Goal: Task Accomplishment & Management: Use online tool/utility

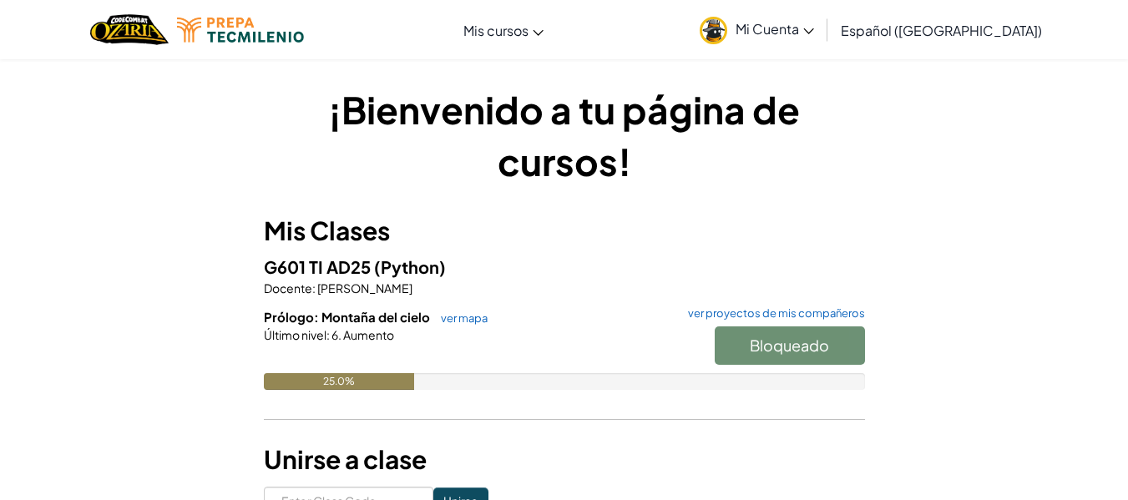
click at [570, 308] on h6 "Prólogo: Montaña del cielo ver mapa ver proyectos de mis compañeros" at bounding box center [564, 317] width 601 height 18
click at [353, 273] on span "G601 TI AD25" at bounding box center [319, 266] width 110 height 21
click at [790, 358] on div "Bloqueado" at bounding box center [781, 350] width 167 height 47
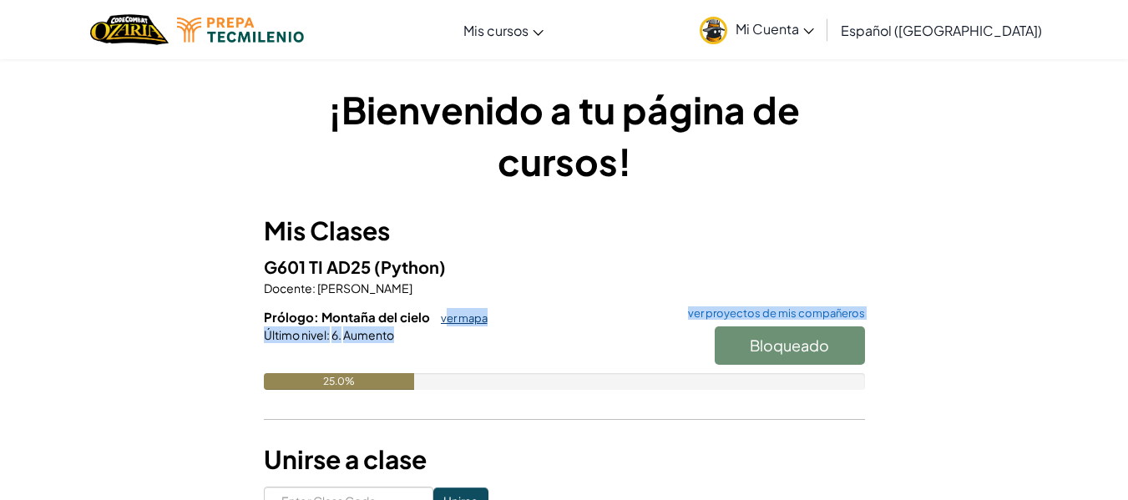
drag, startPoint x: 424, startPoint y: 361, endPoint x: 445, endPoint y: 313, distance: 52.0
click at [445, 313] on div "Prólogo: Montaña del cielo ver mapa ver proyectos de mis compañeros Bloqueado Ú…" at bounding box center [564, 361] width 601 height 107
click at [528, 335] on div "Último nivel : 6. Aumento" at bounding box center [564, 335] width 601 height 17
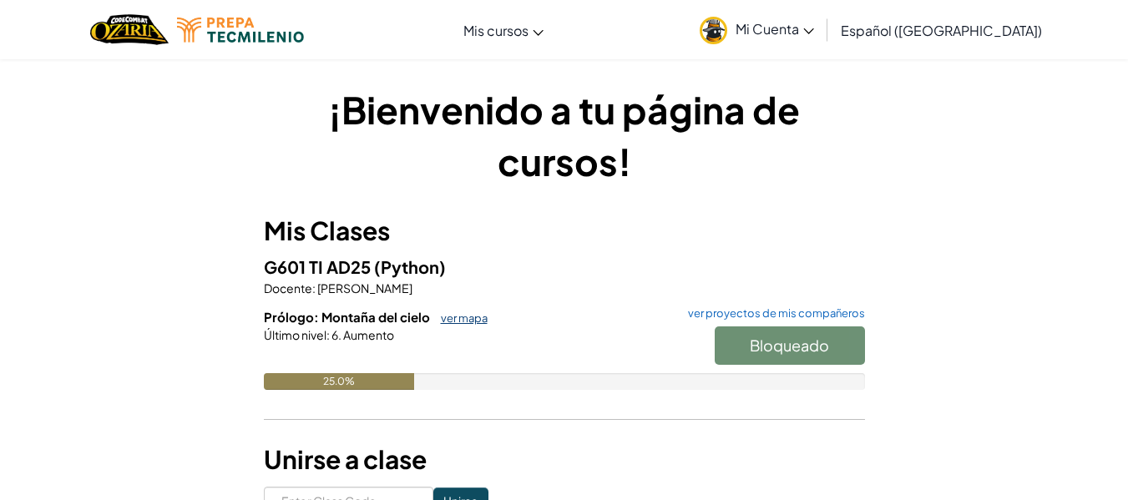
click at [461, 322] on link "ver mapa" at bounding box center [460, 318] width 55 height 13
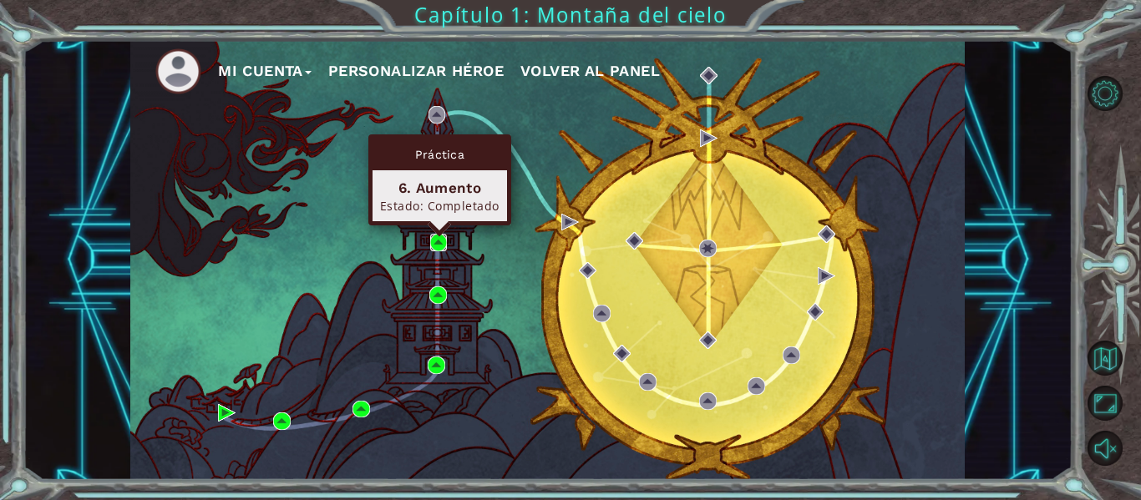
click at [440, 243] on img at bounding box center [439, 243] width 18 height 18
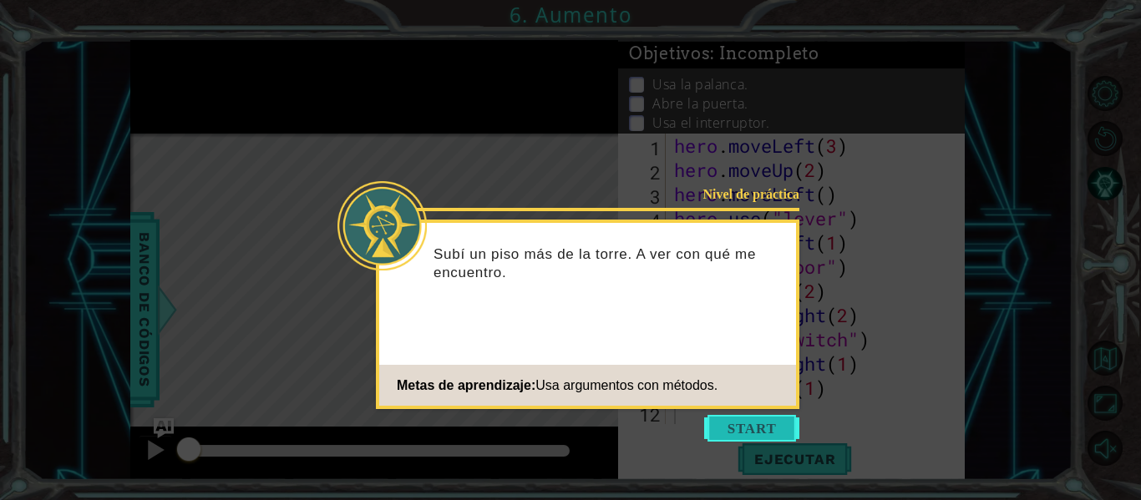
click at [739, 438] on button "Start" at bounding box center [751, 428] width 95 height 27
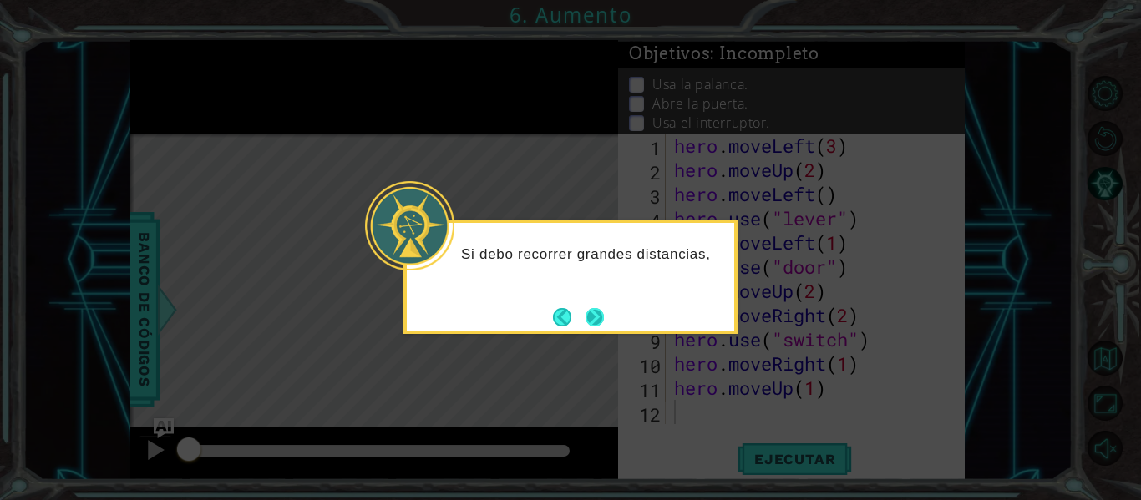
click at [599, 315] on button "Next" at bounding box center [594, 317] width 18 height 18
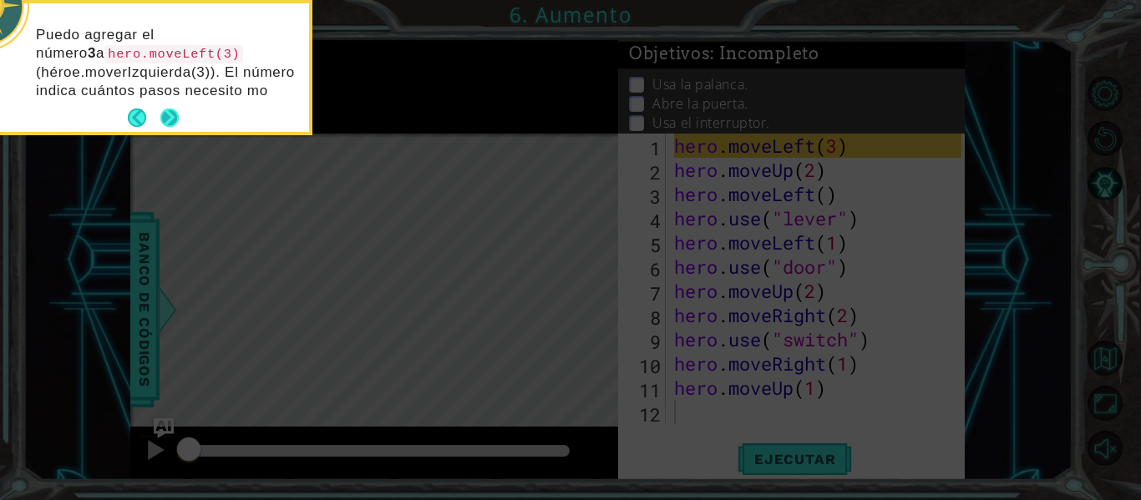
click at [170, 124] on button "Next" at bounding box center [169, 118] width 18 height 18
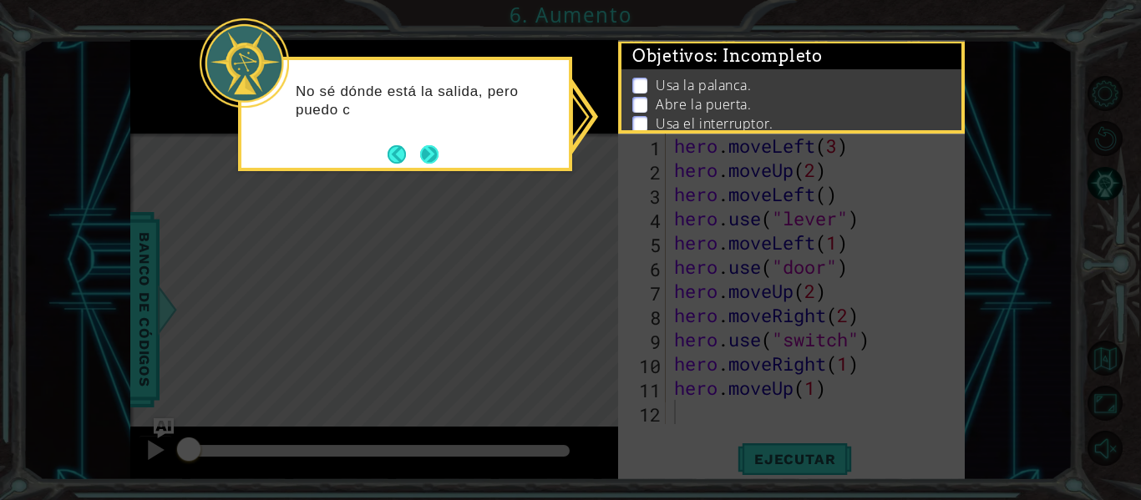
click at [427, 146] on button "Next" at bounding box center [429, 154] width 18 height 18
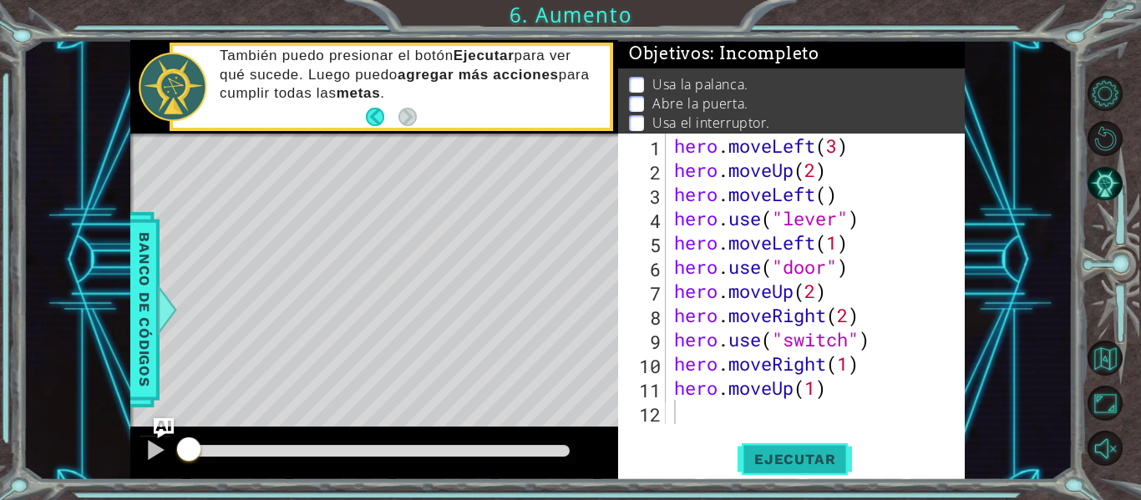
click at [782, 448] on button "Ejecutar" at bounding box center [794, 460] width 114 height 34
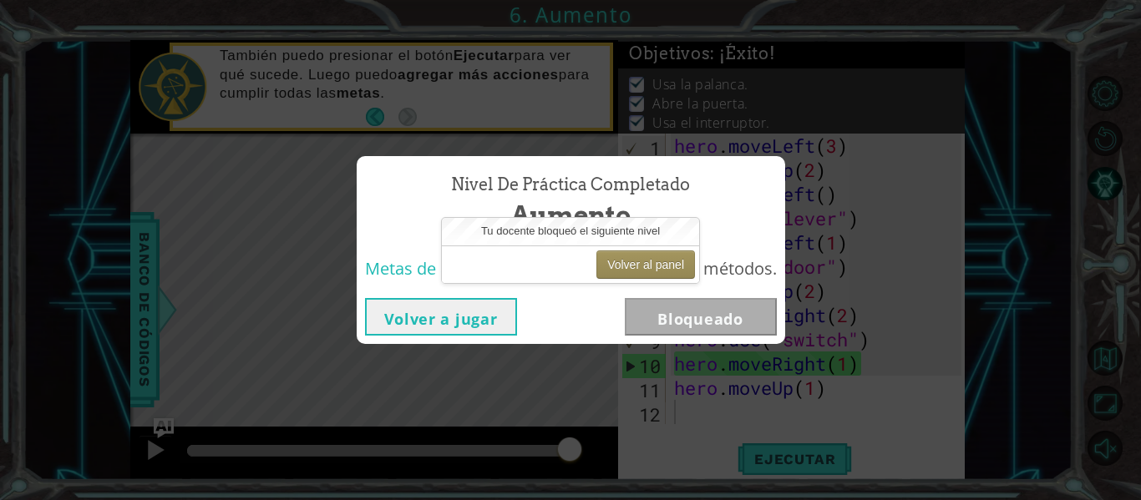
click at [405, 313] on button "Volver a jugar" at bounding box center [441, 317] width 152 height 38
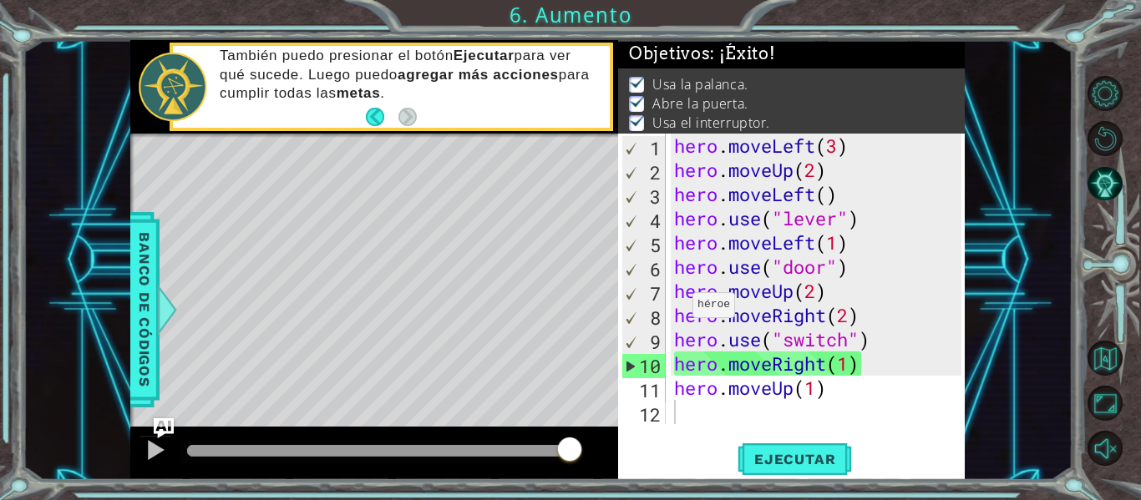
click at [81, 207] on div "1 ההההההההההההההההההההההההההההההההההההההההההההההההההההההההההההההההההההההההההההה…" at bounding box center [548, 260] width 1050 height 440
click at [166, 305] on div at bounding box center [167, 310] width 21 height 50
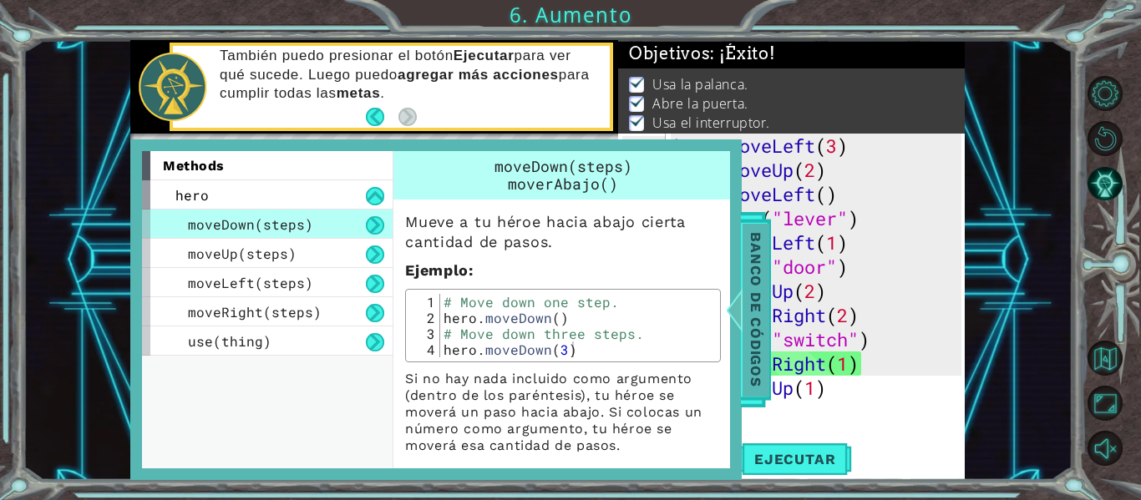
click at [749, 295] on span "Banco de códigos" at bounding box center [755, 310] width 27 height 173
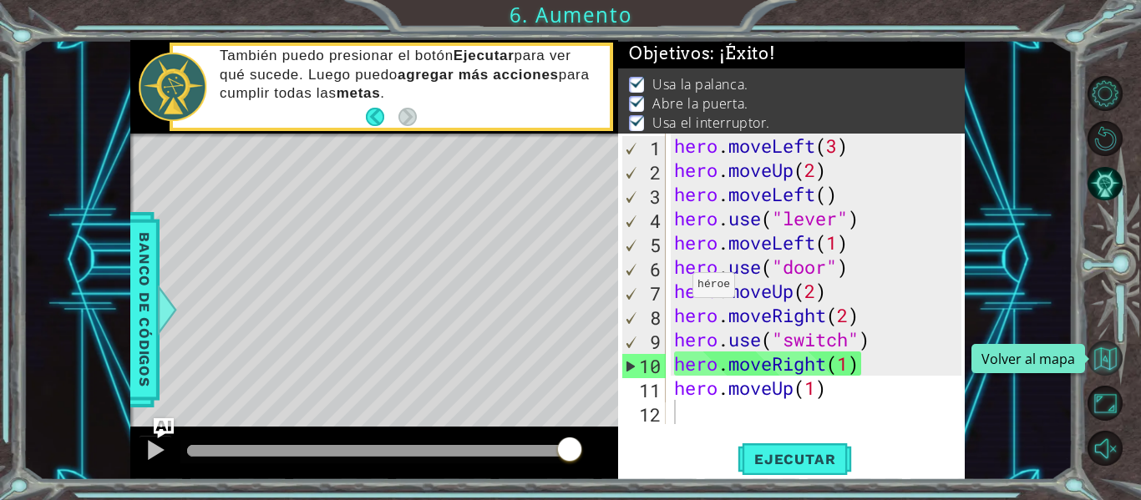
click at [1112, 350] on button "Volver al mapa" at bounding box center [1104, 358] width 35 height 35
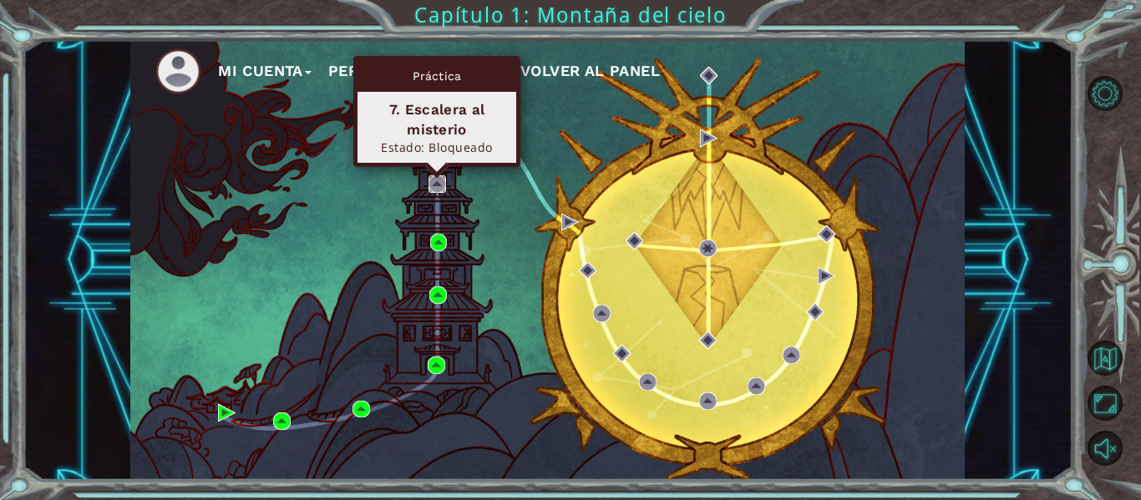
click at [429, 185] on img at bounding box center [437, 184] width 18 height 18
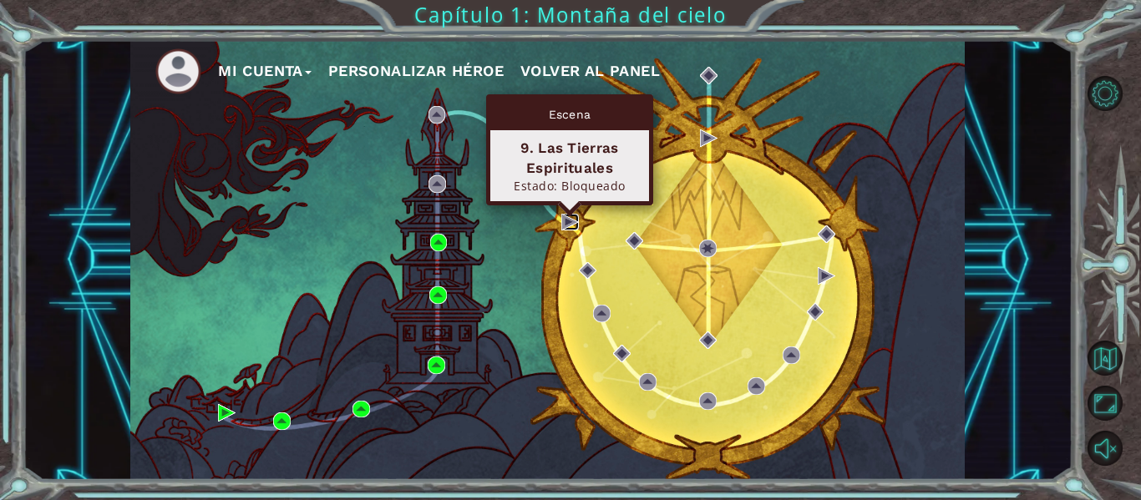
click at [568, 223] on img at bounding box center [570, 223] width 18 height 18
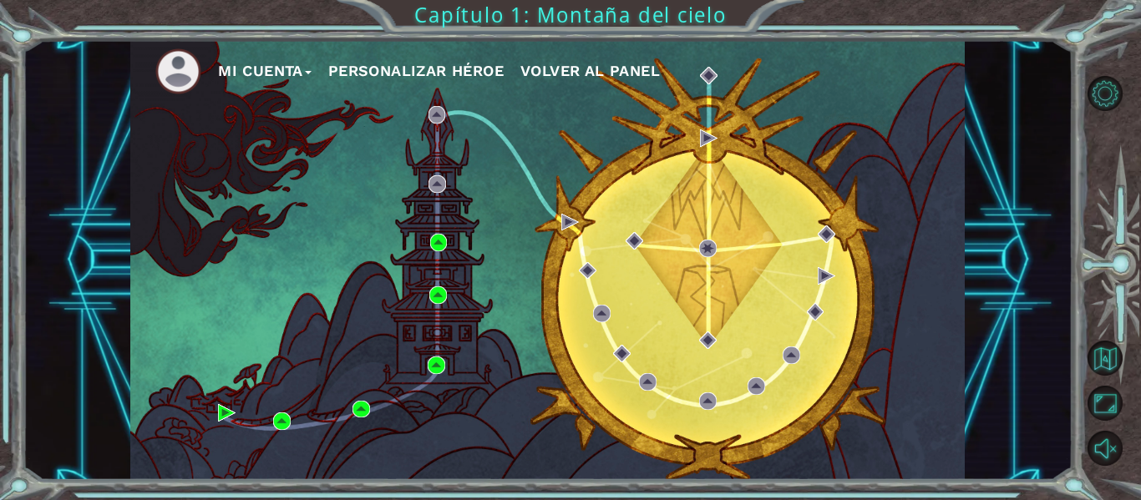
click at [327, 253] on div "Mi Cuenta Personalizar héroe Volver al panel" at bounding box center [547, 260] width 834 height 440
click at [181, 84] on img at bounding box center [178, 71] width 46 height 46
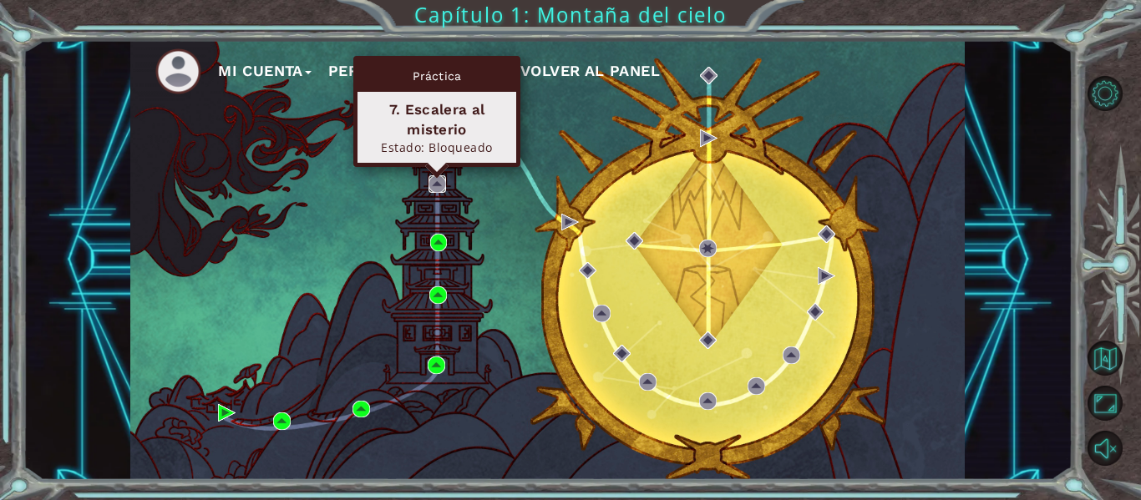
click at [442, 183] on img at bounding box center [437, 184] width 18 height 18
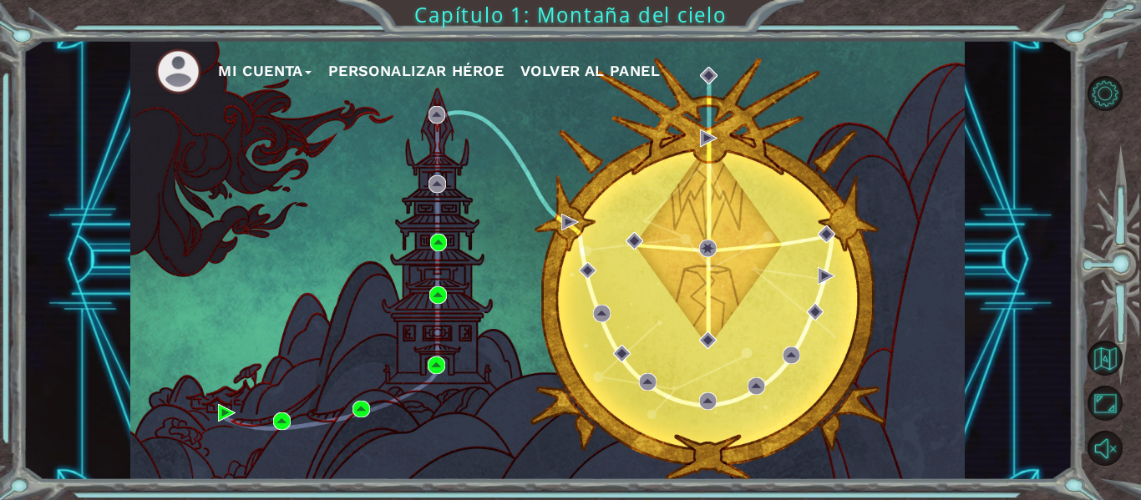
click at [355, 190] on div "Mi Cuenta Personalizar héroe Volver al panel" at bounding box center [547, 260] width 834 height 440
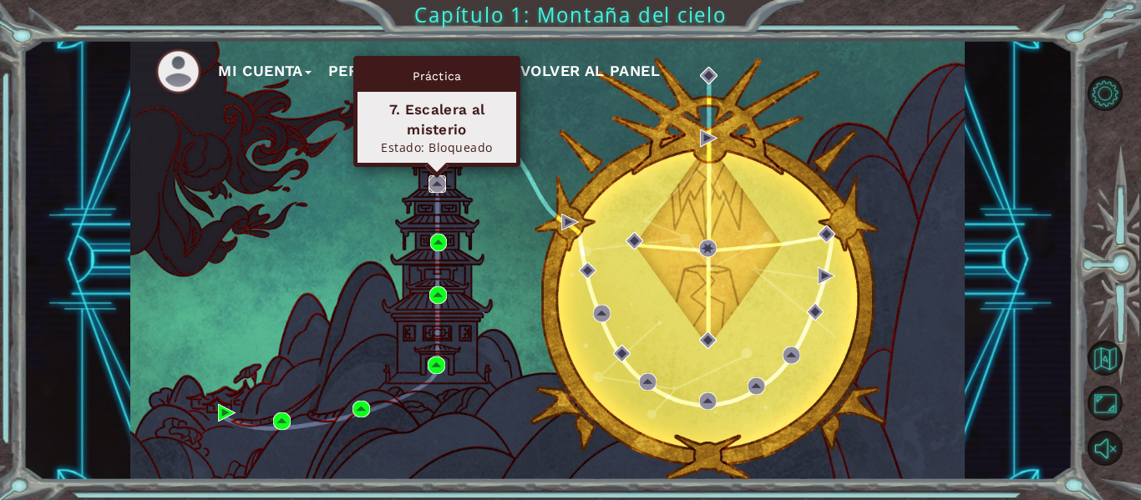
click at [432, 175] on img at bounding box center [437, 184] width 18 height 18
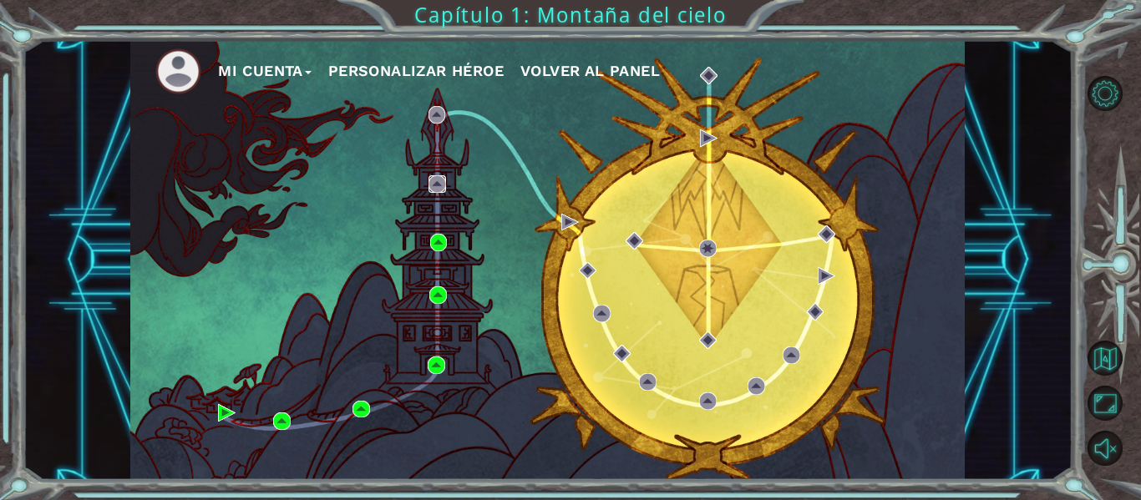
click at [432, 175] on img at bounding box center [437, 184] width 18 height 18
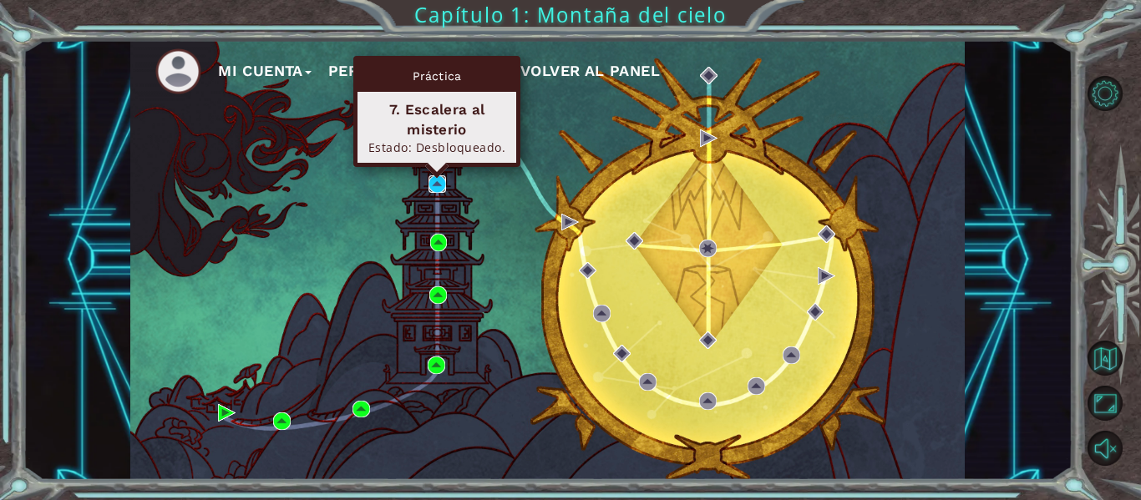
click at [444, 188] on img at bounding box center [437, 184] width 18 height 18
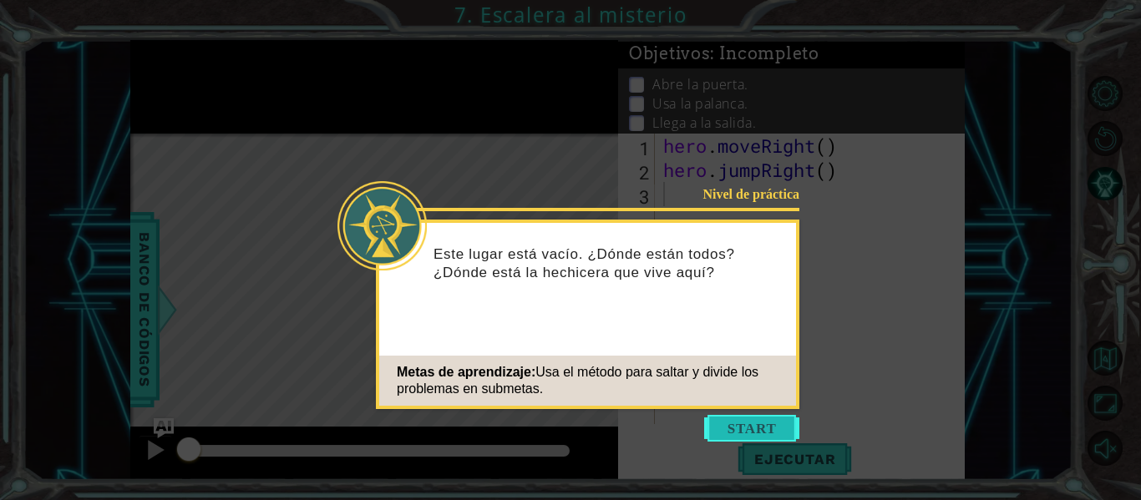
click at [736, 426] on button "Start" at bounding box center [751, 428] width 95 height 27
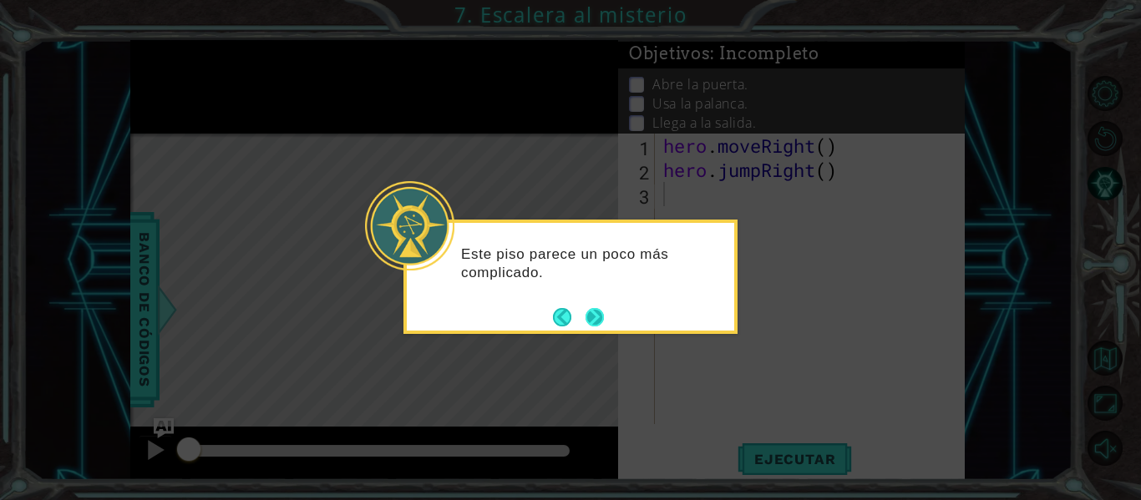
click at [590, 318] on button "Next" at bounding box center [594, 317] width 18 height 18
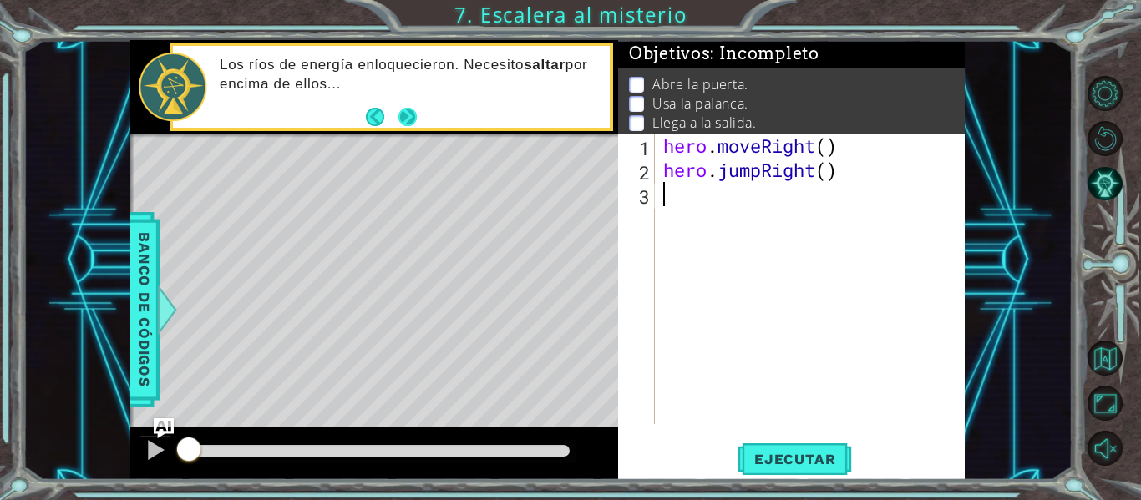
click at [413, 125] on button "Next" at bounding box center [407, 117] width 18 height 18
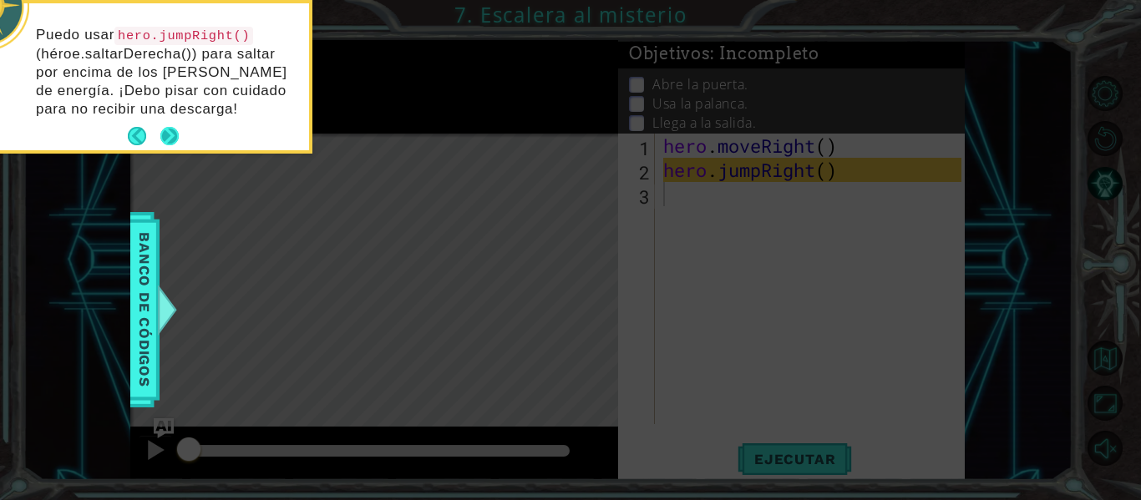
click at [169, 129] on button "Next" at bounding box center [169, 136] width 18 height 18
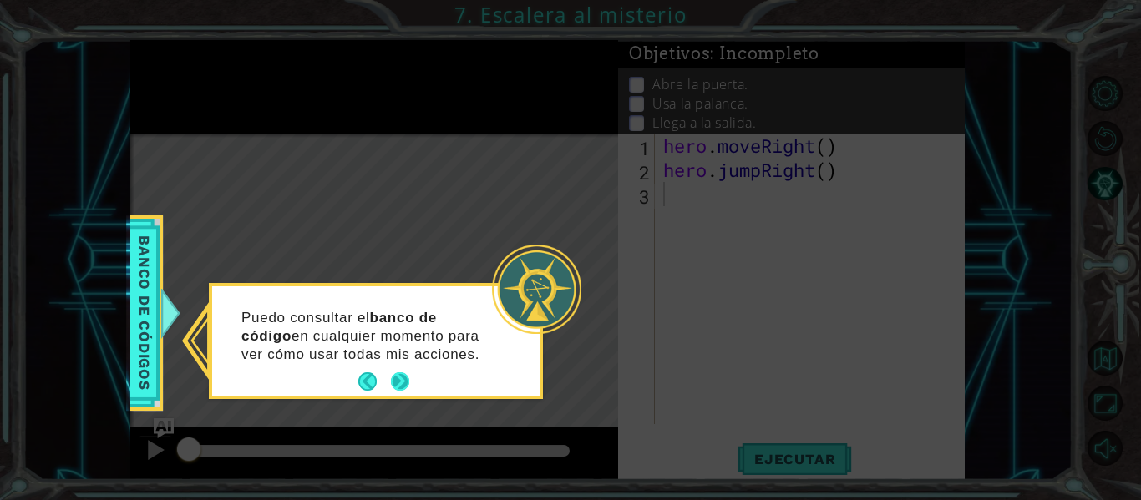
click at [392, 376] on button "Next" at bounding box center [400, 381] width 18 height 18
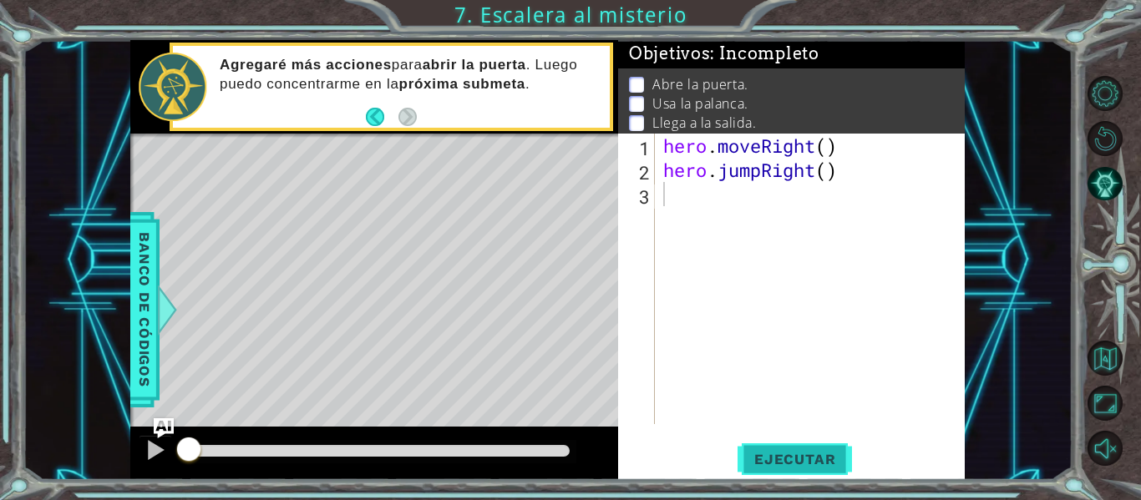
click at [788, 467] on span "Ejecutar" at bounding box center [794, 459] width 114 height 17
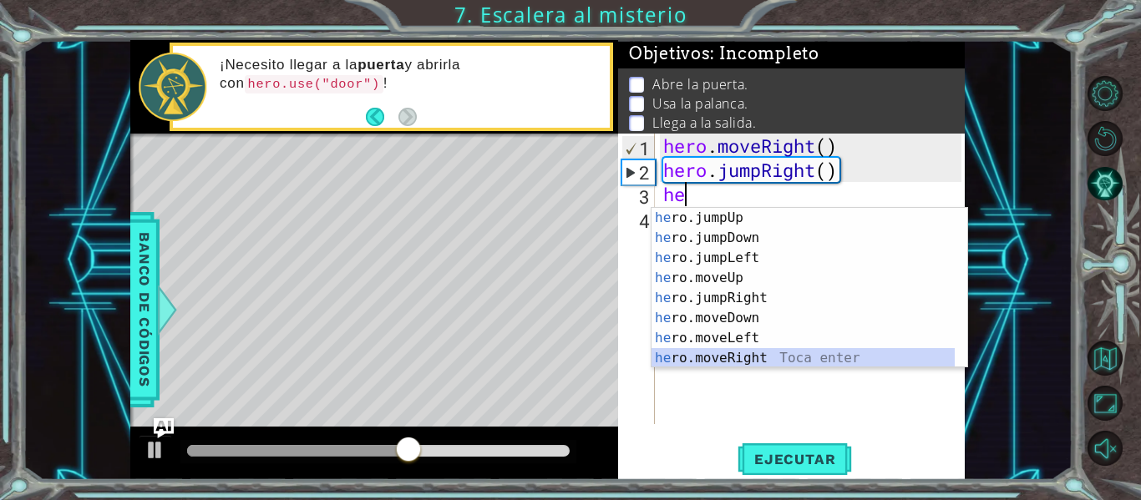
click at [776, 352] on div "he ro.jumpUp Toca enter he ro.jumpDown Toca enter he ro.jumpLeft Toca enter he …" at bounding box center [802, 308] width 303 height 200
type textarea "hero.moveRight(1)"
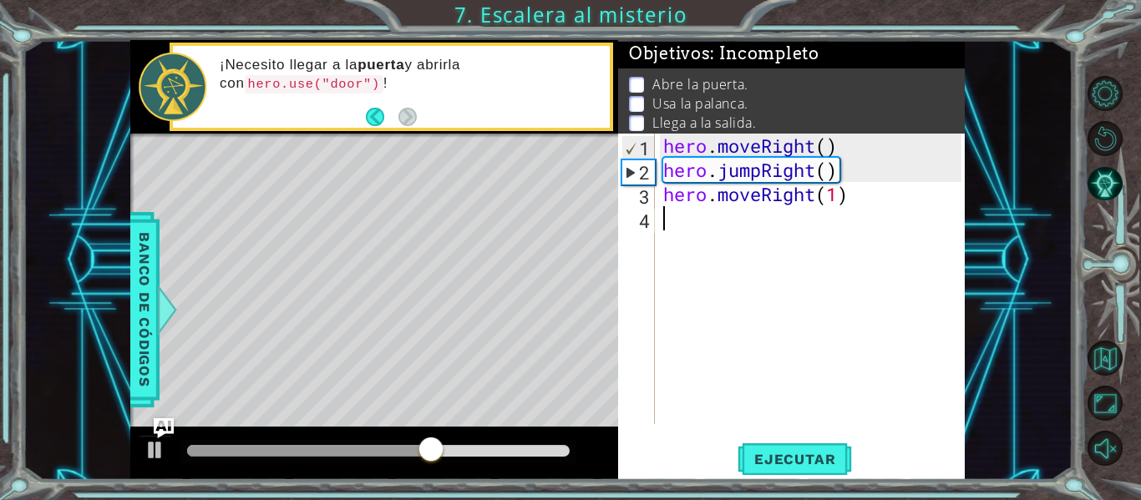
click at [763, 216] on div "hero . moveRight ( ) hero . jumpRight ( ) hero . moveRight ( 1 )" at bounding box center [815, 303] width 310 height 339
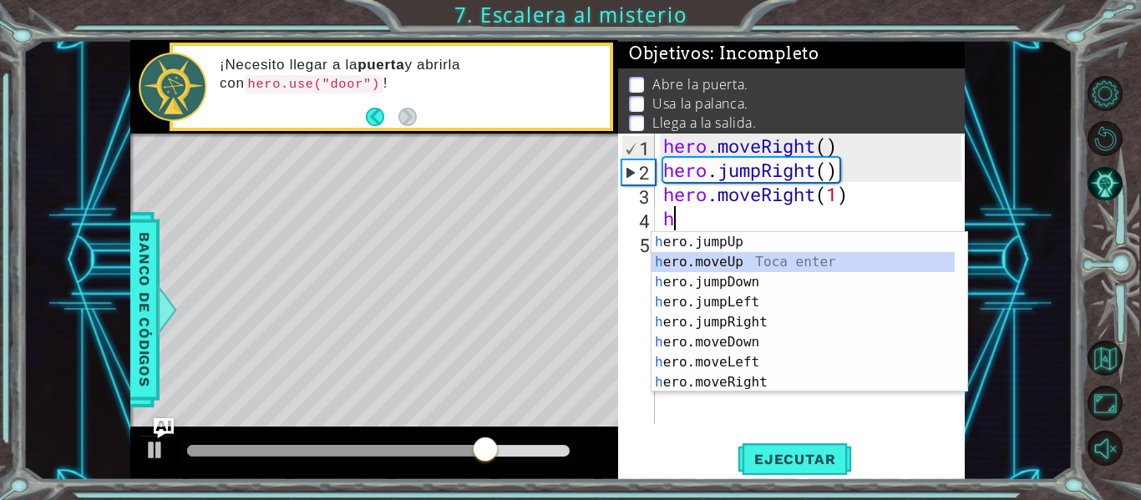
click at [727, 265] on div "h ero.jumpUp Toca enter h ero.moveUp Toca enter h ero.jumpDown Toca enter h ero…" at bounding box center [802, 332] width 303 height 200
type textarea "hero.moveUp(1)"
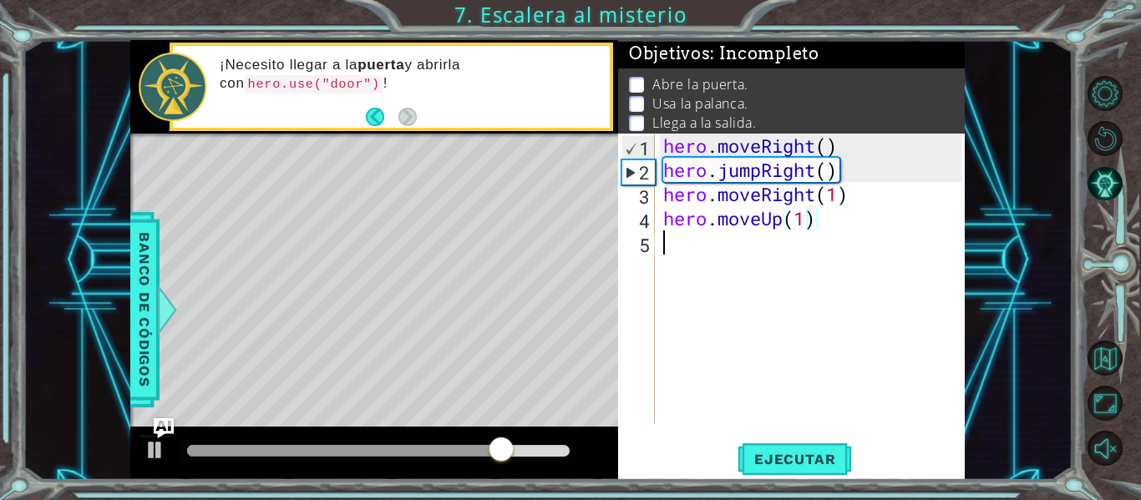
click at [707, 265] on div "hero . moveRight ( ) hero . jumpRight ( ) hero . moveRight ( 1 ) hero . moveUp …" at bounding box center [815, 303] width 310 height 339
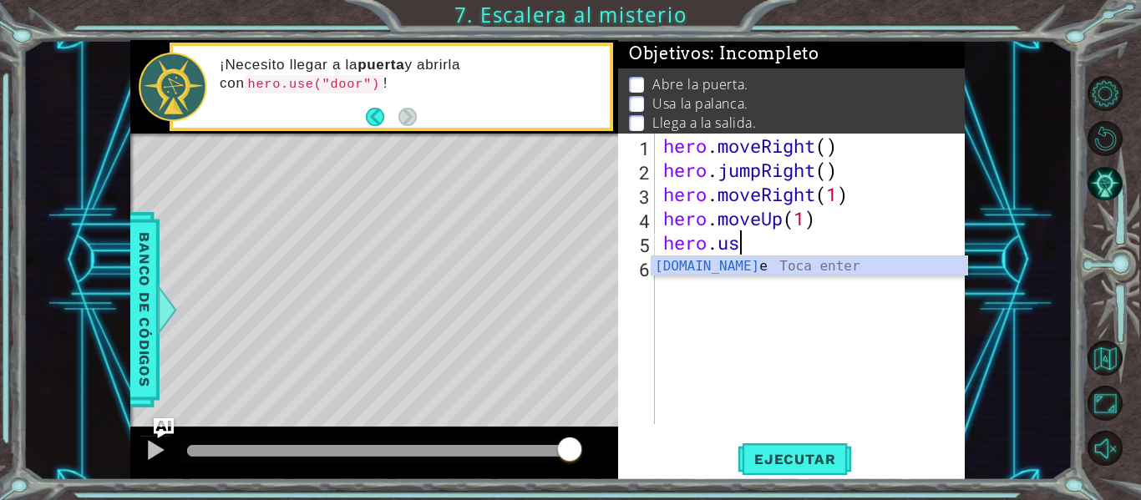
scroll to position [0, 3]
click at [763, 273] on div "hero.use Toca enter" at bounding box center [809, 286] width 316 height 60
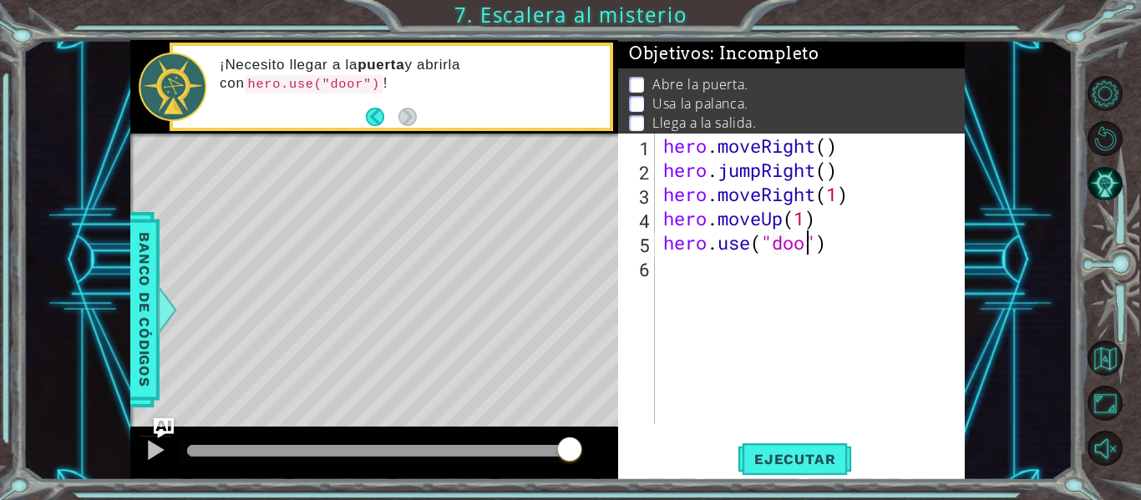
scroll to position [0, 8]
type textarea "hero.use("door")"
click at [794, 453] on span "Ejecutar" at bounding box center [794, 459] width 114 height 17
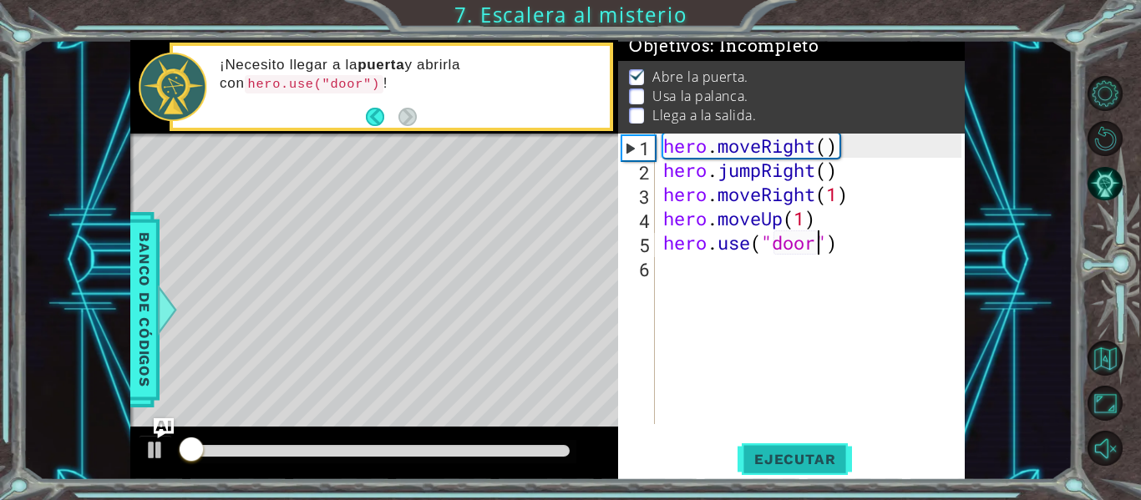
scroll to position [14, 0]
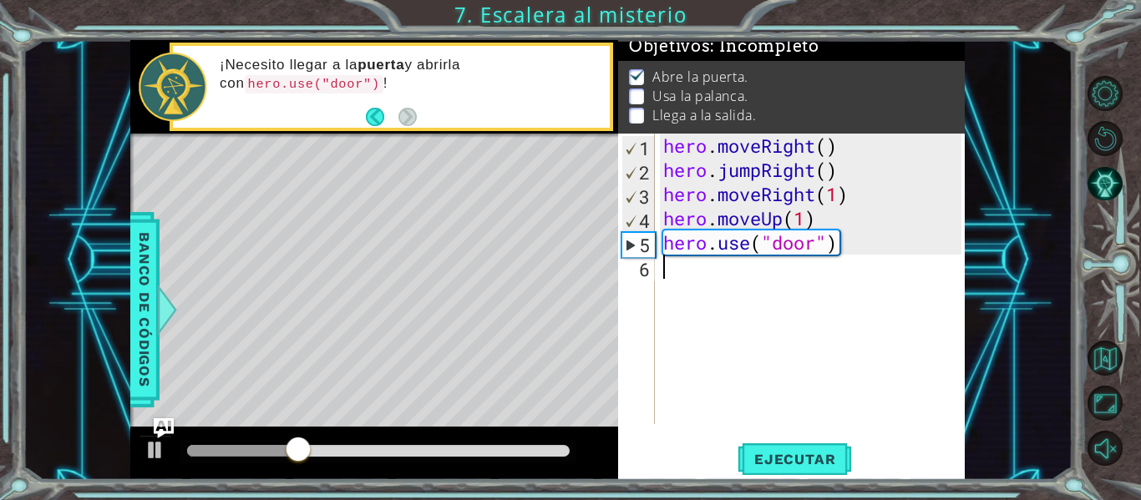
click at [707, 274] on div "hero . moveRight ( ) hero . jumpRight ( ) hero . moveRight ( 1 ) hero . moveUp …" at bounding box center [815, 303] width 310 height 339
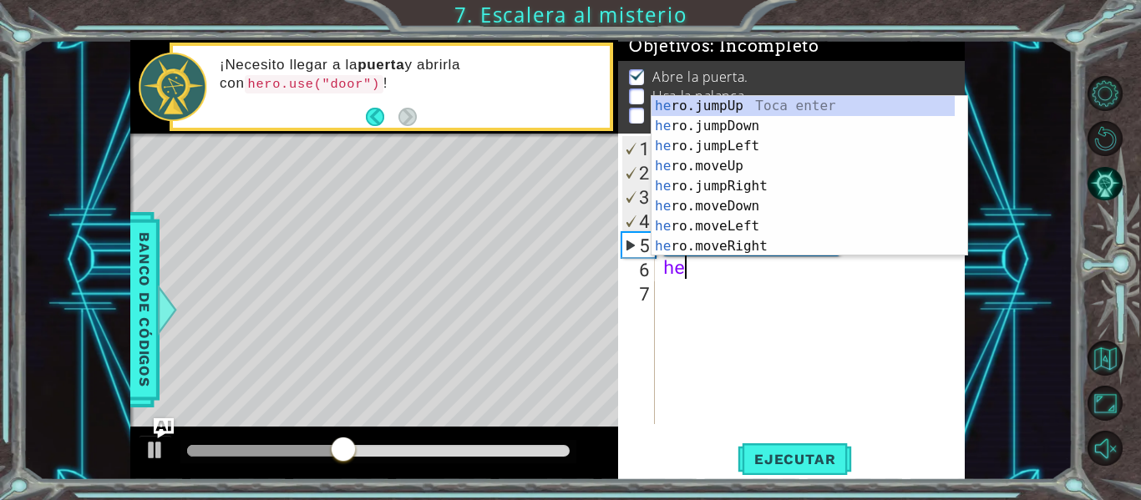
scroll to position [0, 1]
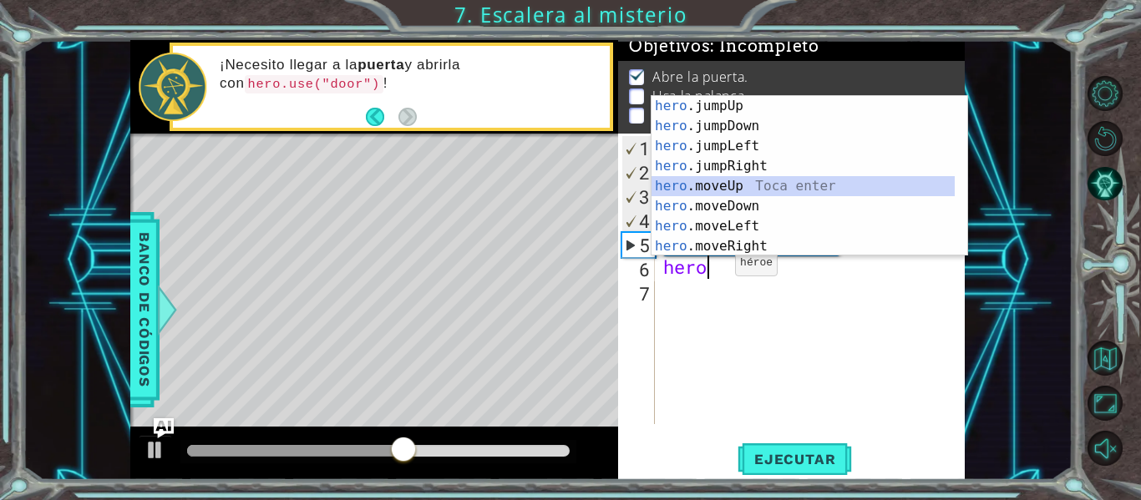
click at [727, 184] on div "hero .jumpUp Toca enter hero .jumpDown Toca enter hero .jumpLeft Toca enter her…" at bounding box center [802, 196] width 303 height 200
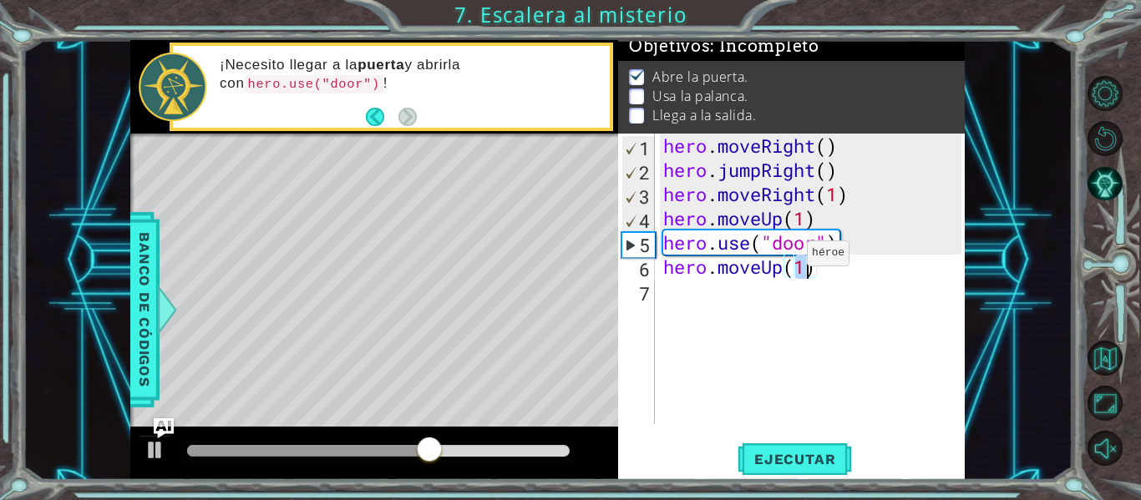
type textarea "hero.moveUp(2)"
click at [704, 304] on div "hero . moveRight ( ) hero . jumpRight ( ) hero . moveRight ( 1 ) hero . moveUp …" at bounding box center [815, 303] width 310 height 339
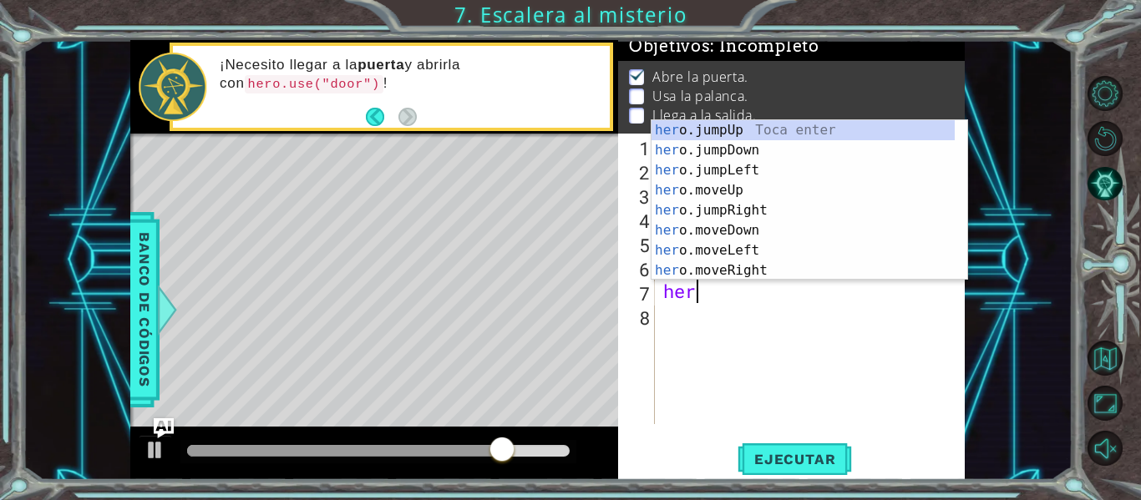
scroll to position [0, 1]
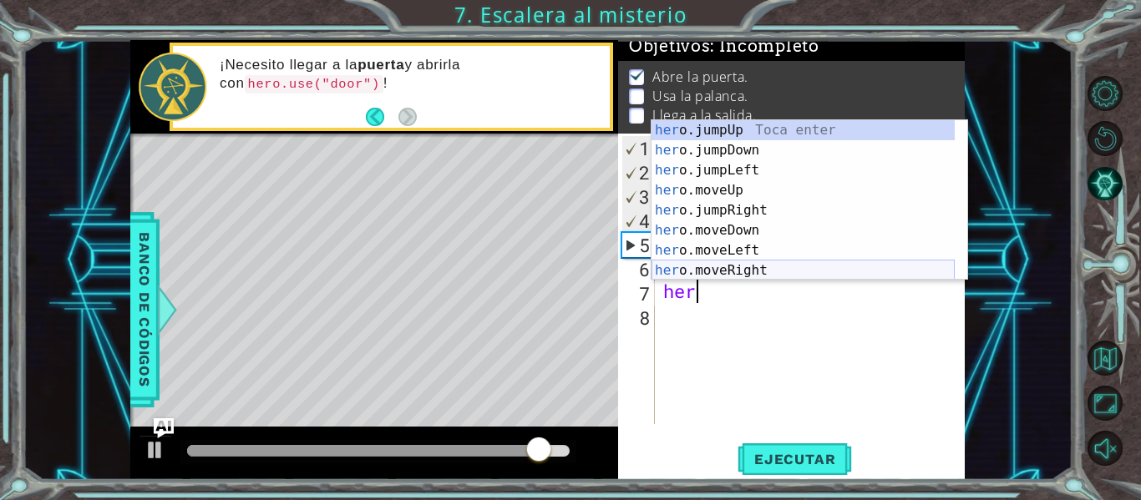
click at [707, 276] on div "her o.jumpUp Toca enter her o.jumpDown Toca enter her o.jumpLeft Toca enter her…" at bounding box center [802, 220] width 303 height 200
type textarea "hero.moveRight(1)"
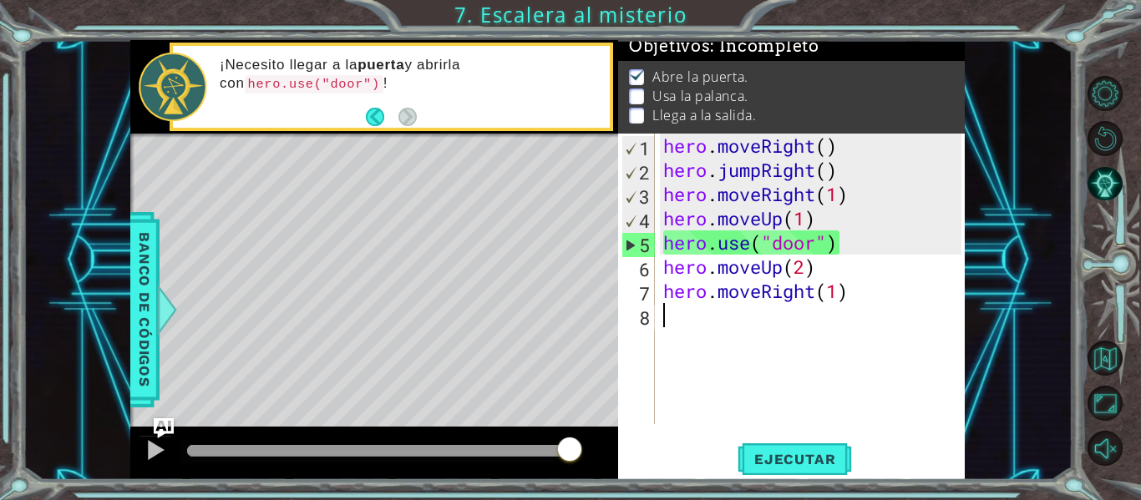
click at [737, 314] on div "hero . moveRight ( ) hero . jumpRight ( ) hero . moveRight ( 1 ) hero . moveUp …" at bounding box center [815, 303] width 310 height 339
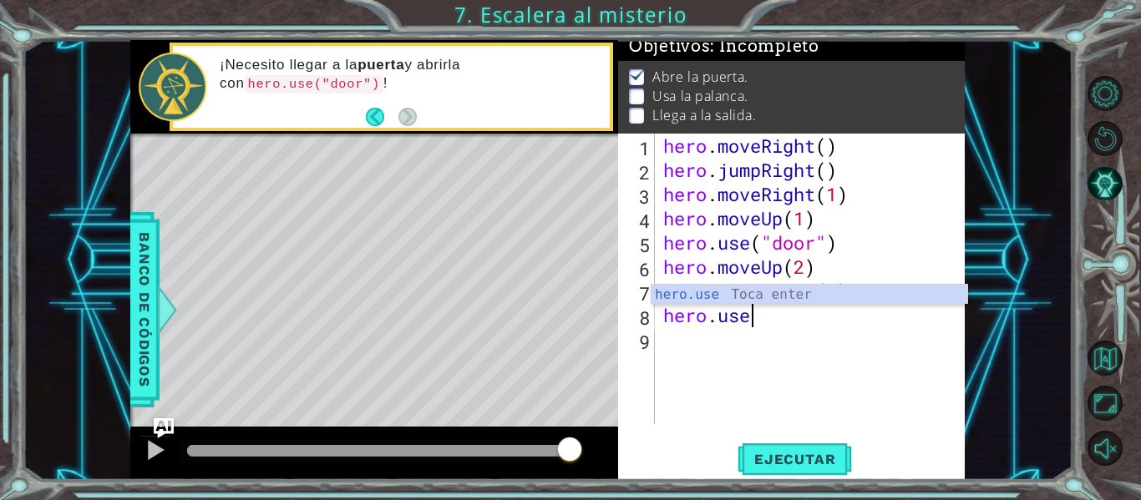
scroll to position [0, 3]
click at [728, 291] on div "hero.use Toca enter" at bounding box center [809, 315] width 316 height 60
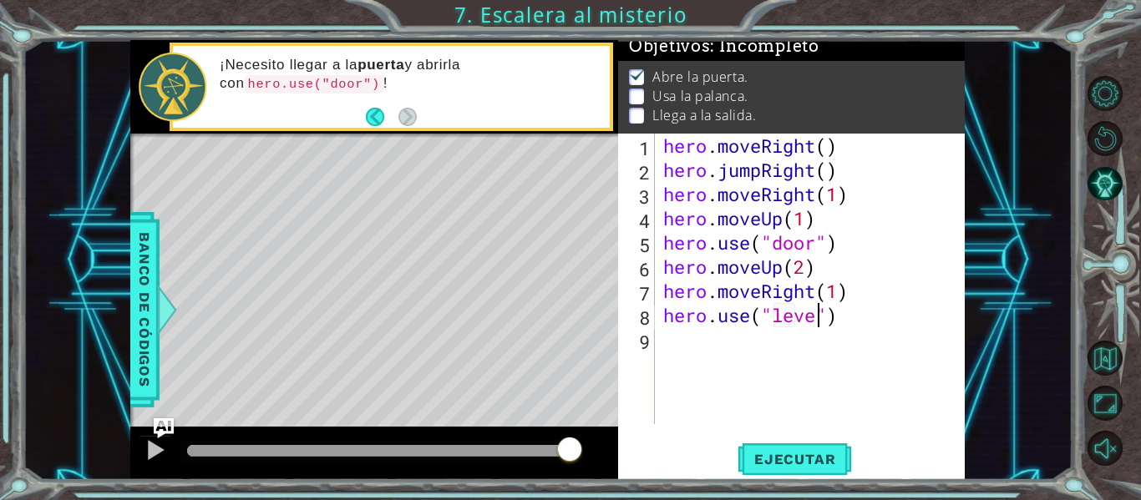
scroll to position [0, 8]
type textarea "hero.use("lever")"
click at [685, 347] on div "hero . moveRight ( ) hero . jumpRight ( ) hero . moveRight ( 1 ) hero . moveUp …" at bounding box center [815, 303] width 310 height 339
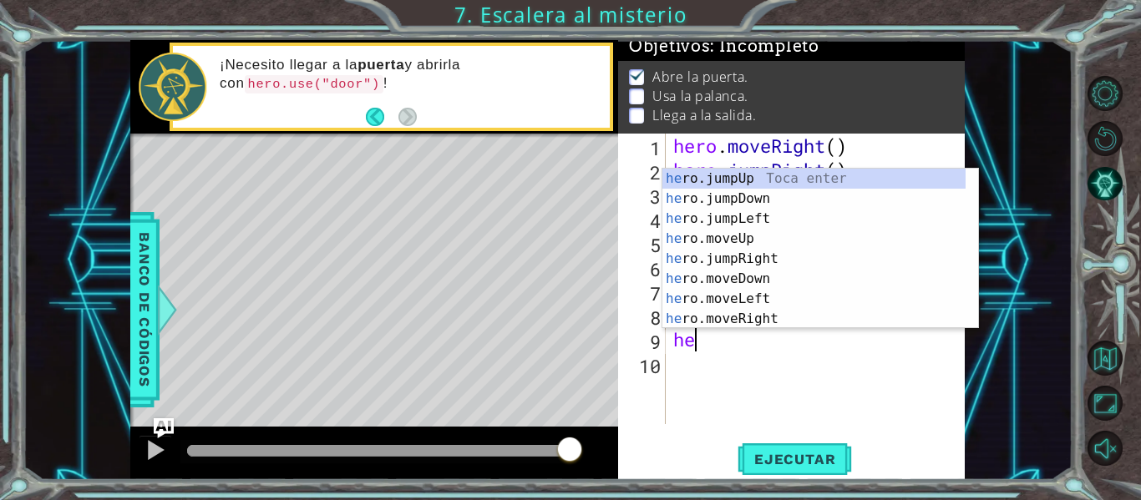
scroll to position [0, 1]
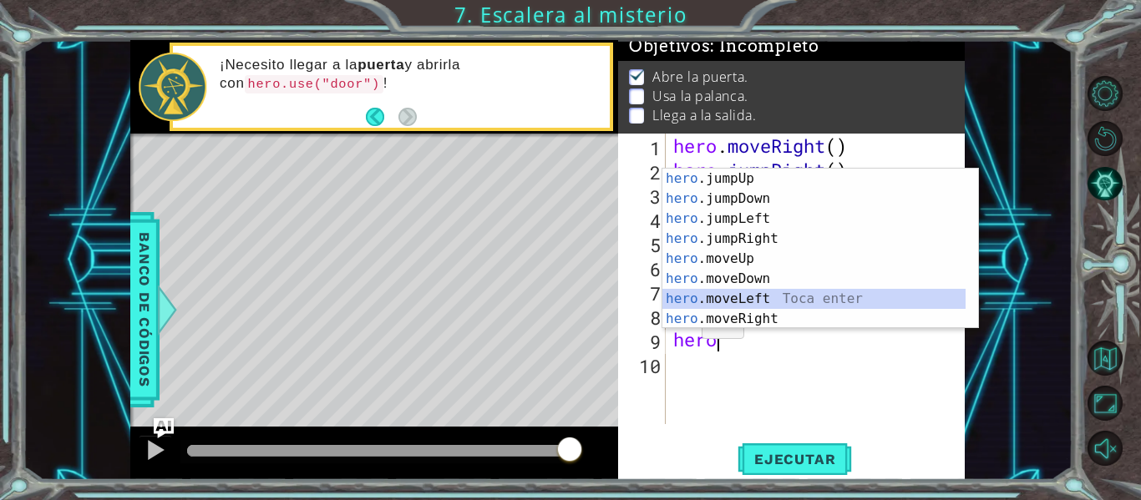
click at [732, 302] on div "hero .jumpUp Toca enter hero .jumpDown Toca enter hero .jumpLeft Toca enter her…" at bounding box center [813, 269] width 303 height 200
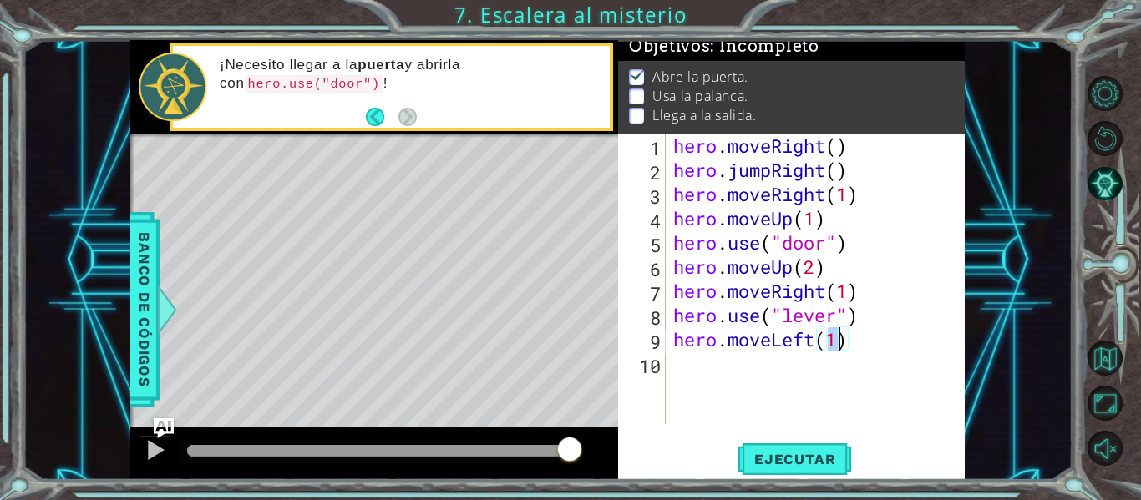
type textarea "hero.moveLeft(2)"
click at [717, 375] on div "hero . moveRight ( ) hero . jumpRight ( ) hero . moveRight ( 1 ) hero . moveUp …" at bounding box center [820, 303] width 300 height 339
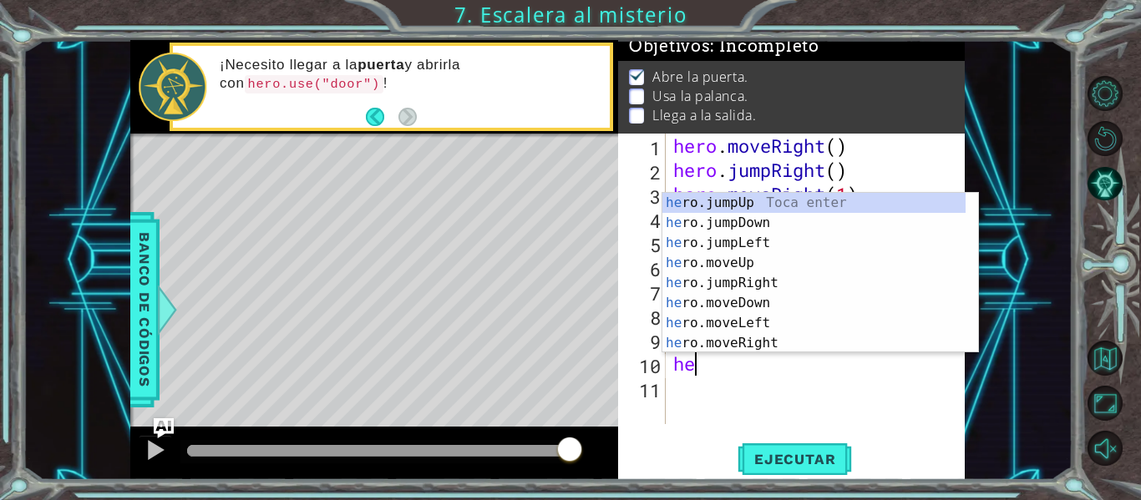
scroll to position [0, 1]
type textarea "hero"
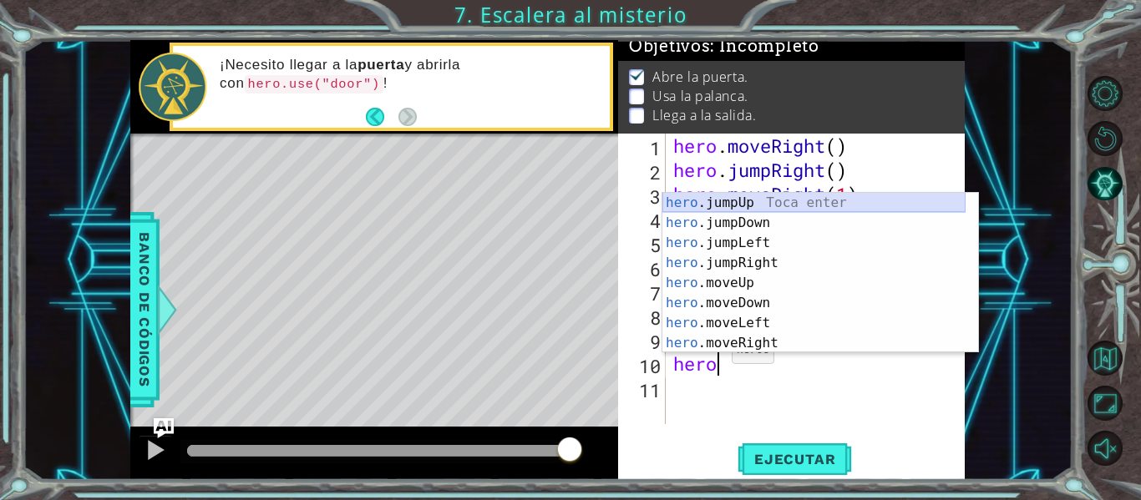
click at [707, 202] on div "hero .jumpUp Toca enter hero .jumpDown Toca enter hero .jumpLeft Toca enter her…" at bounding box center [813, 293] width 303 height 200
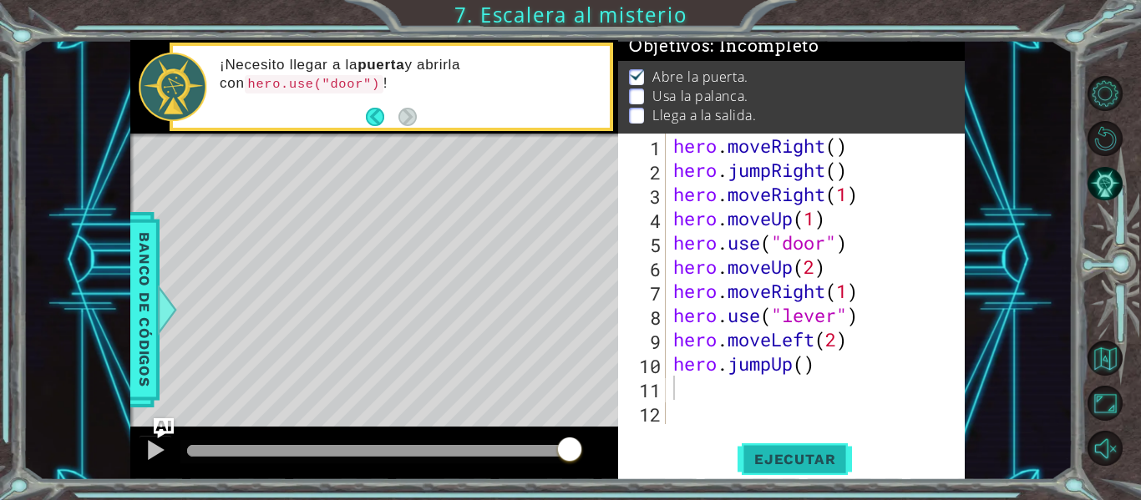
click at [797, 467] on span "Ejecutar" at bounding box center [794, 459] width 114 height 17
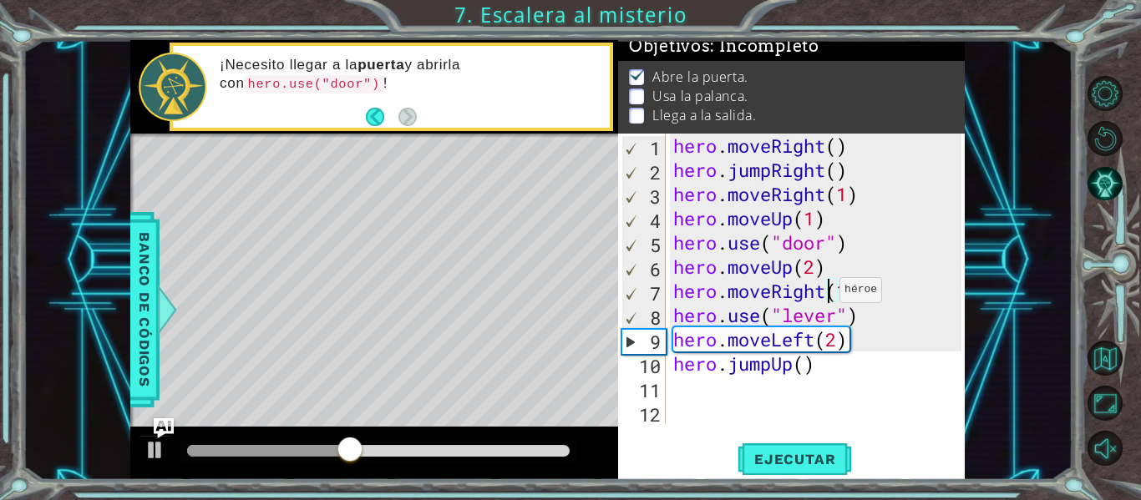
click at [824, 294] on div "hero . moveRight ( ) hero . jumpRight ( ) hero . moveRight ( 1 ) hero . moveUp …" at bounding box center [820, 303] width 300 height 339
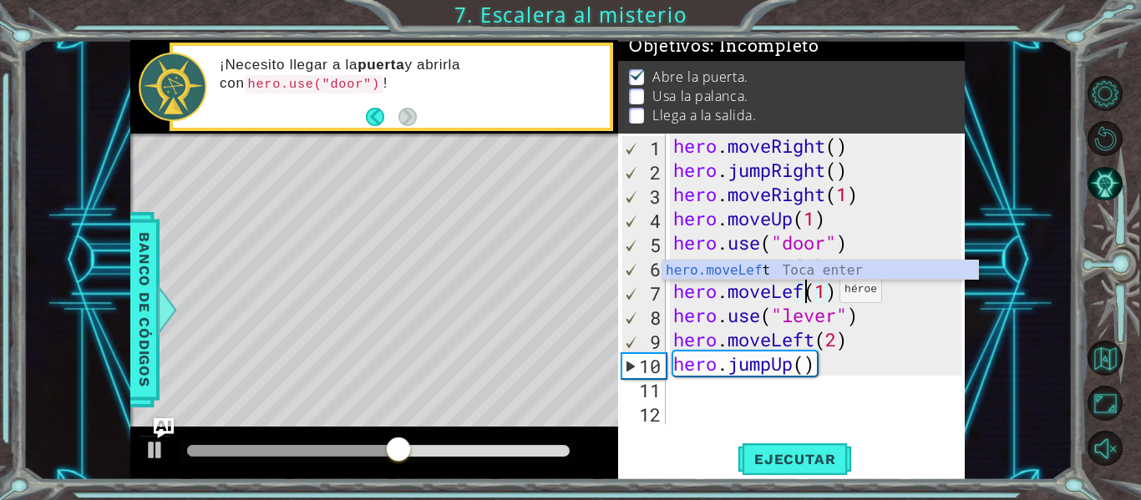
scroll to position [0, 7]
type textarea "hero.moveLeft(1)"
click at [788, 446] on button "Ejecutar" at bounding box center [794, 460] width 114 height 34
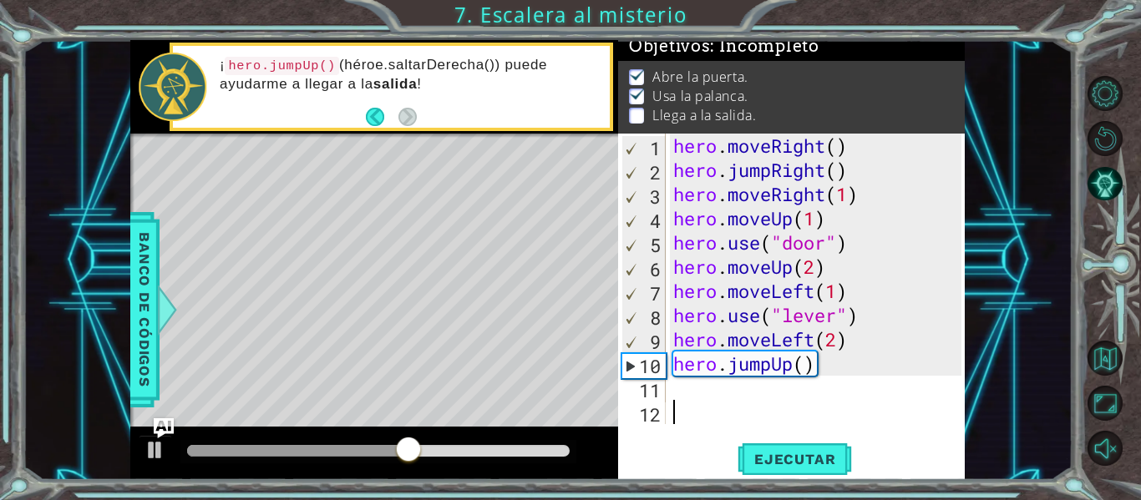
click at [722, 403] on div "hero . moveRight ( ) hero . jumpRight ( ) hero . moveRight ( 1 ) hero . moveUp …" at bounding box center [820, 303] width 300 height 339
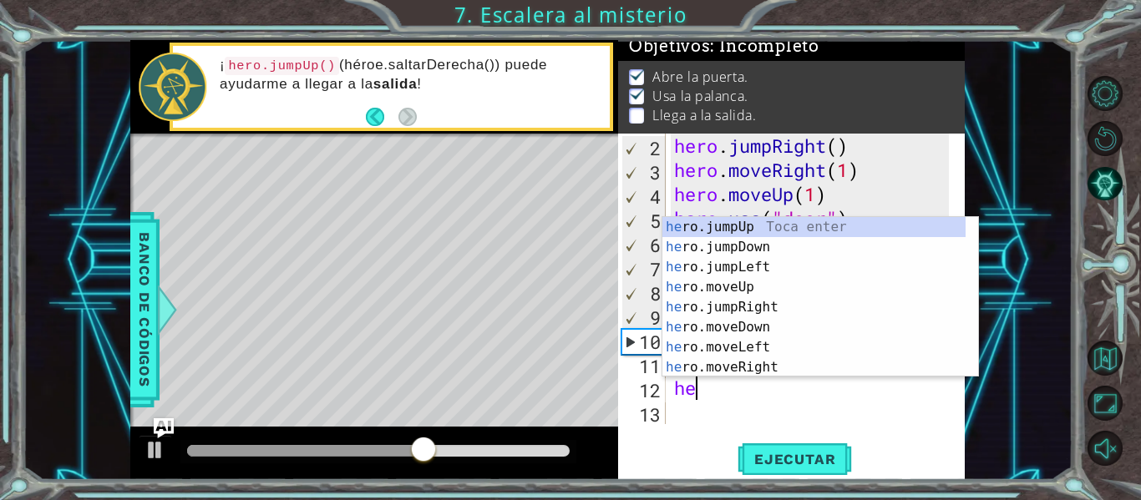
scroll to position [0, 1]
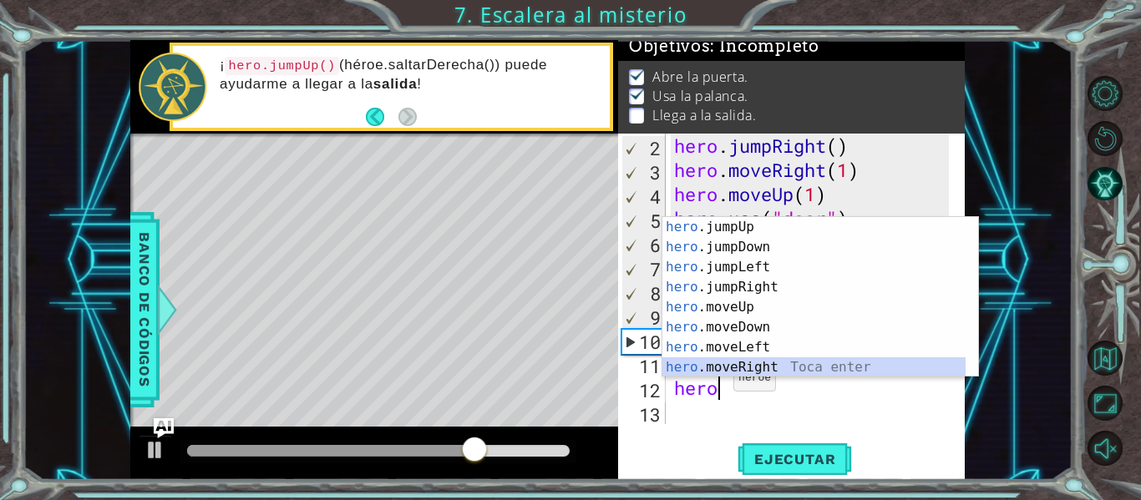
click at [689, 367] on div "hero .jumpUp Toca enter hero .jumpDown Toca enter hero .jumpLeft Toca enter her…" at bounding box center [813, 317] width 303 height 200
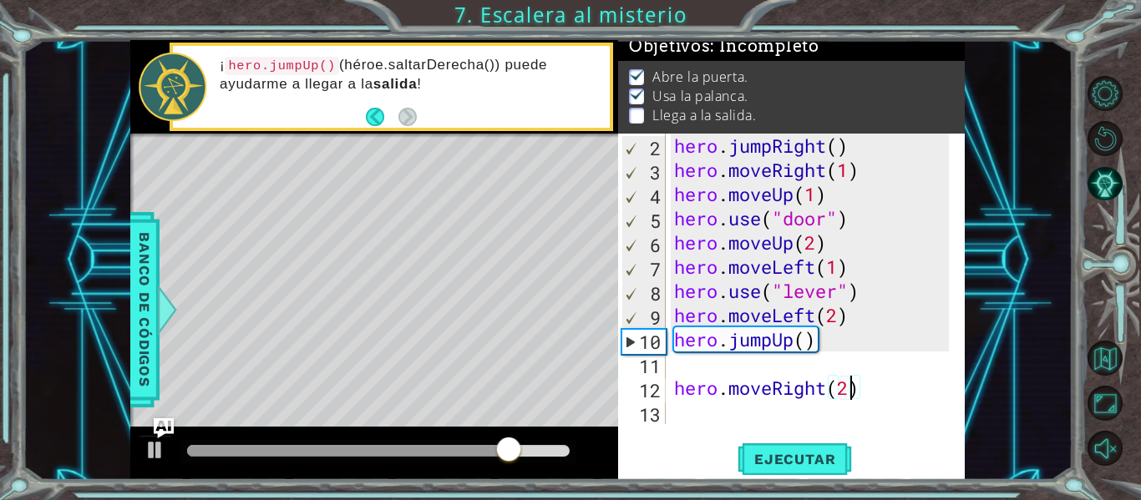
scroll to position [0, 8]
type textarea "hero.moveRight(2)"
click at [803, 455] on span "Ejecutar" at bounding box center [794, 459] width 114 height 17
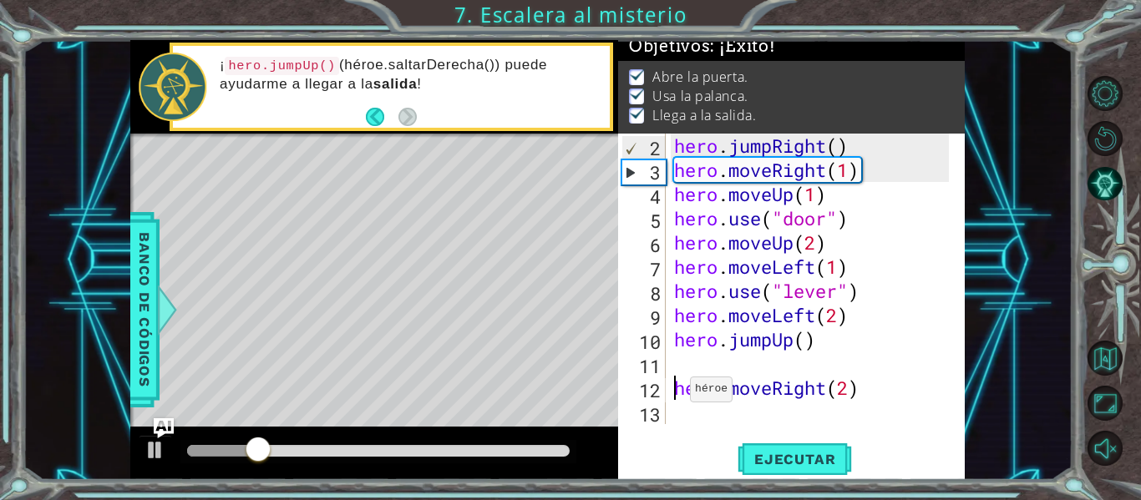
click at [676, 393] on div "hero . jumpRight ( ) hero . moveRight ( 1 ) hero . moveUp ( 1 ) hero . use ( "d…" at bounding box center [814, 303] width 286 height 339
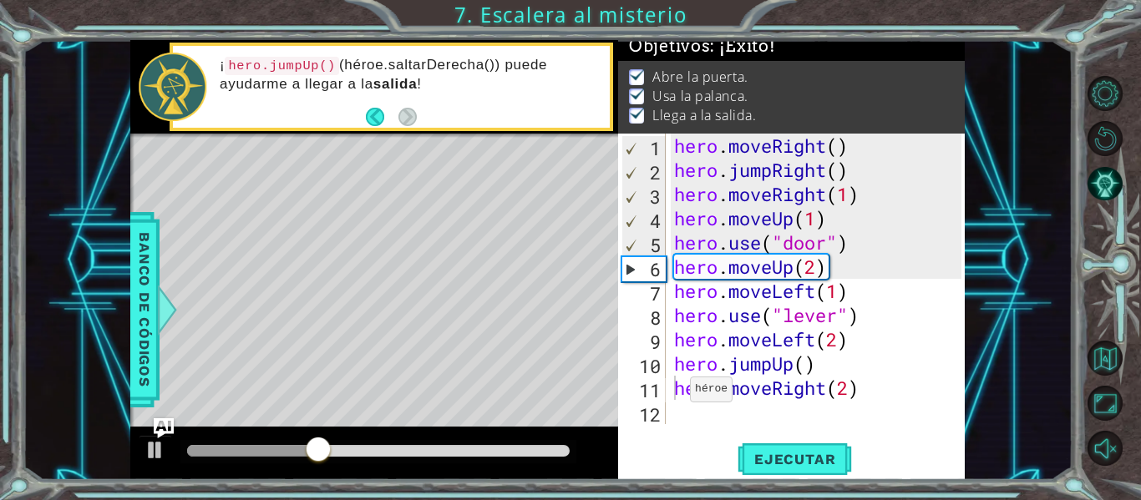
click at [0, 241] on div "1 ההההההההההההההההההההההההההההההההההההההההההההההההההההההההההההההההההההההההההההה…" at bounding box center [570, 250] width 1141 height 500
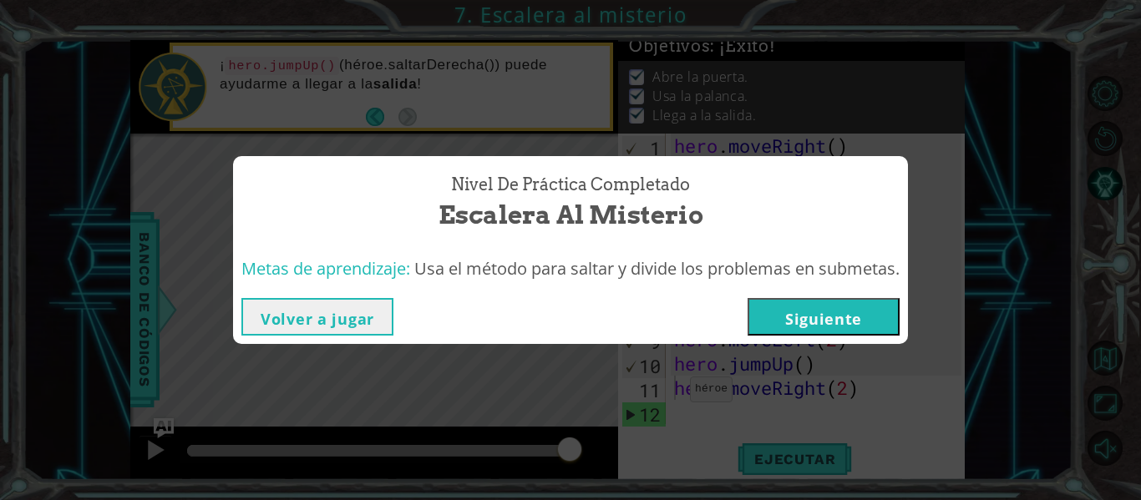
click at [263, 304] on button "Volver a jugar" at bounding box center [317, 317] width 152 height 38
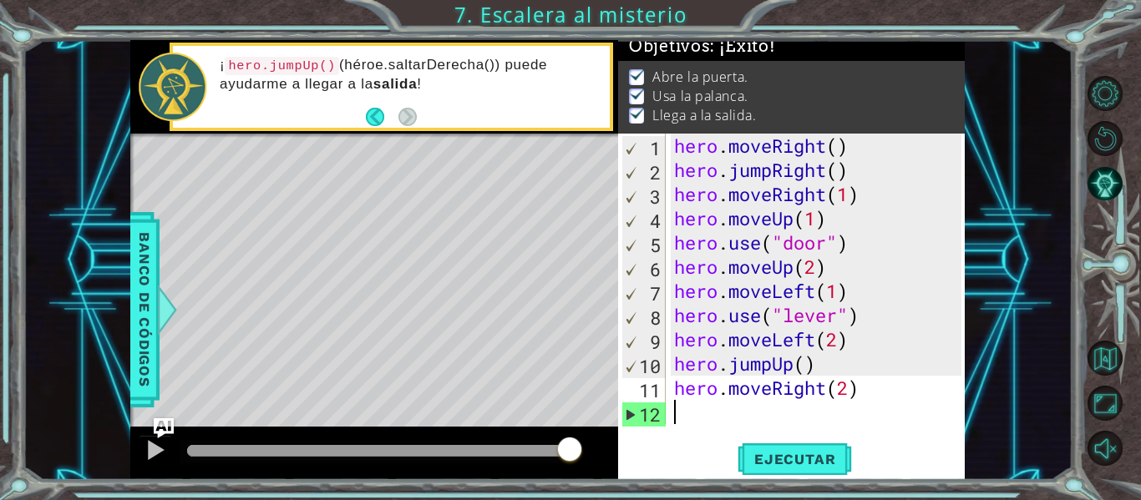
click at [680, 416] on div "hero . moveRight ( ) hero . jumpRight ( ) hero . moveRight ( 1 ) hero . moveUp …" at bounding box center [820, 303] width 299 height 339
click at [801, 464] on span "Ejecutar" at bounding box center [794, 459] width 114 height 17
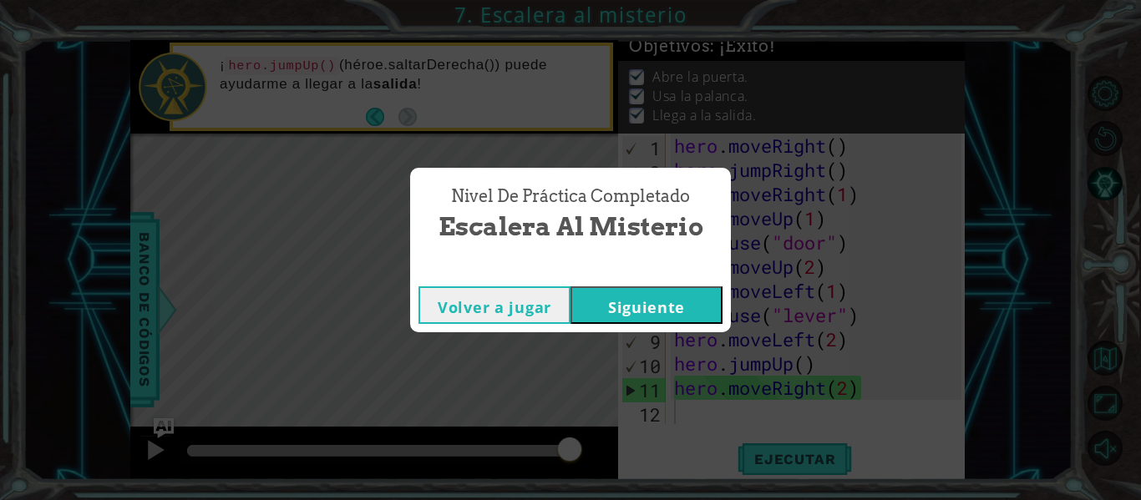
click at [692, 309] on button "Siguiente" at bounding box center [646, 305] width 152 height 38
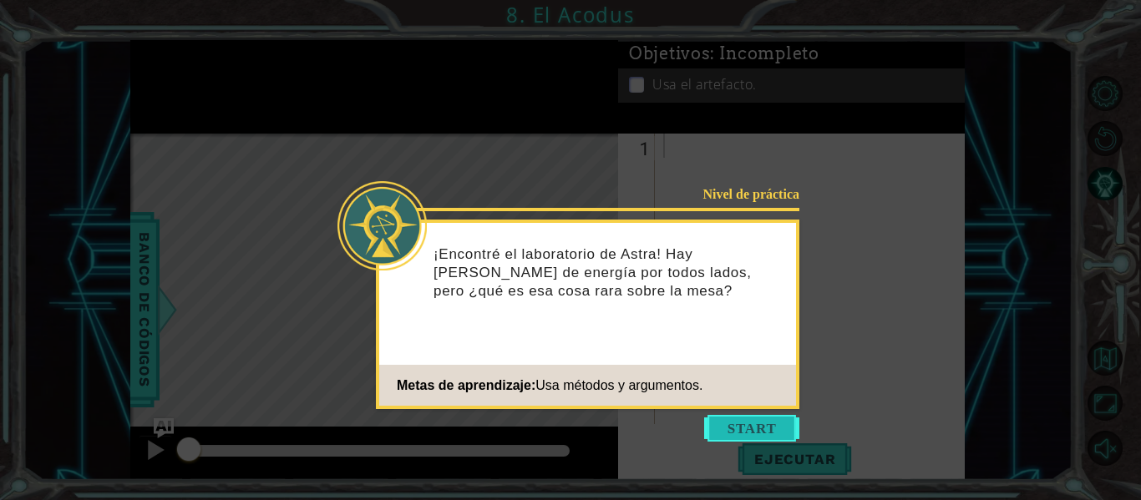
click at [738, 437] on button "Start" at bounding box center [751, 428] width 95 height 27
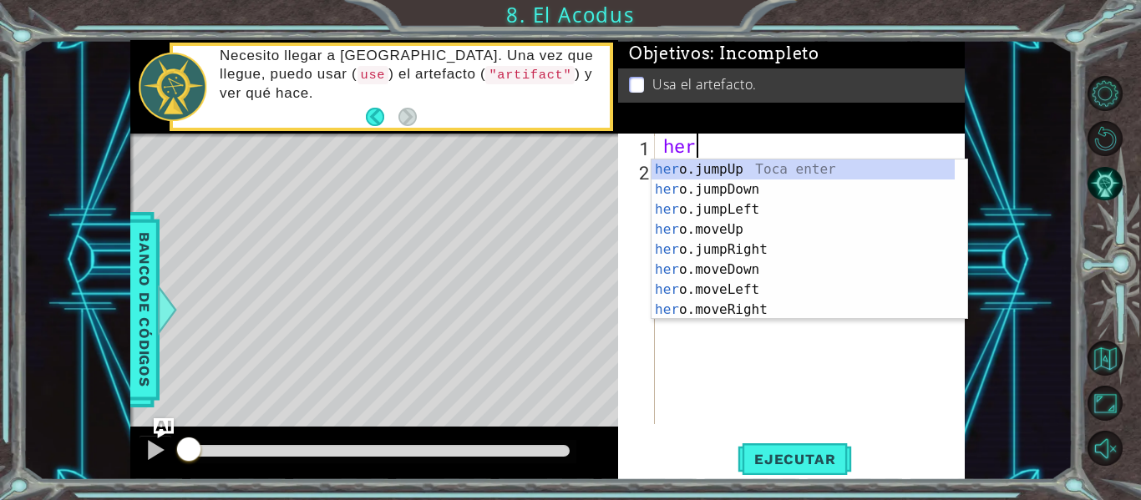
scroll to position [0, 1]
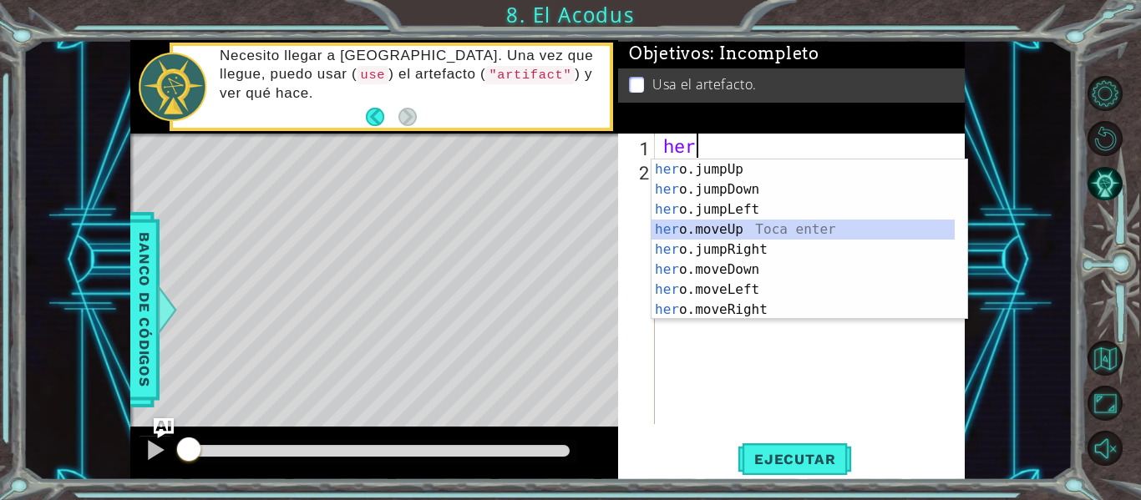
click at [683, 224] on div "her o.jumpUp Toca enter her o.jumpDown Toca enter her o.jumpLeft Toca enter her…" at bounding box center [802, 260] width 303 height 200
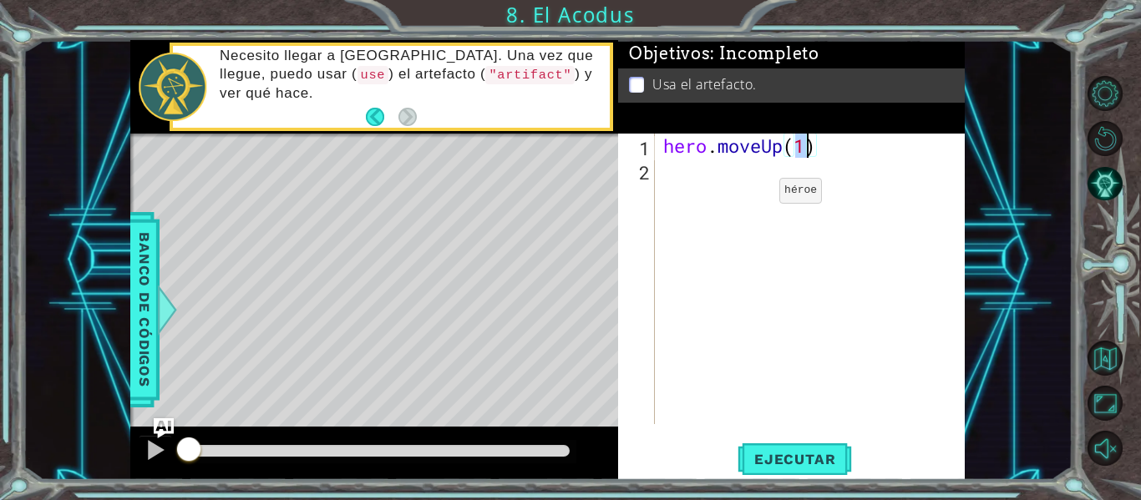
type textarea "hero.moveUp(2)"
click at [733, 170] on div "hero . moveUp ( 2 )" at bounding box center [815, 303] width 310 height 339
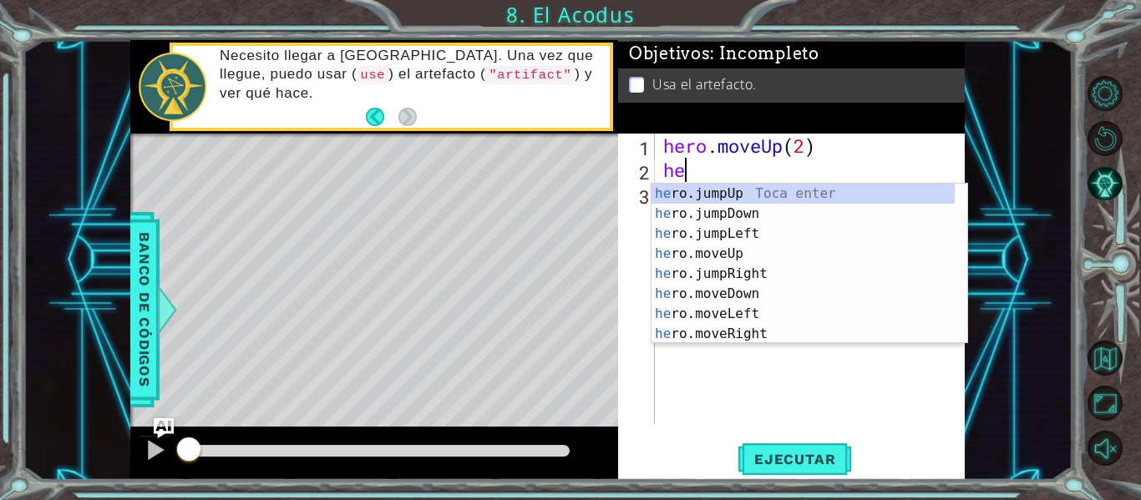
scroll to position [0, 1]
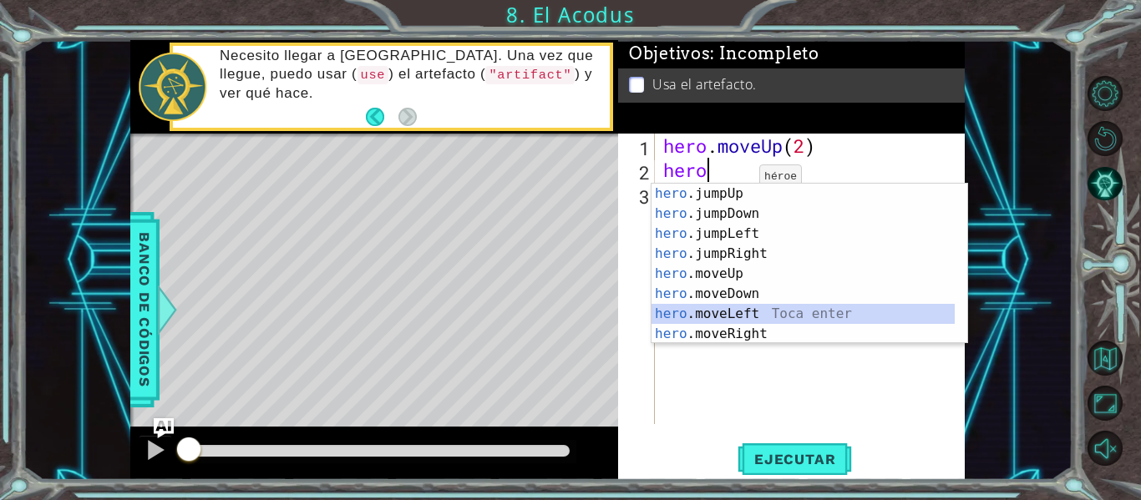
click at [707, 311] on div "hero .jumpUp Toca enter hero .jumpDown Toca enter hero .jumpLeft Toca enter her…" at bounding box center [802, 284] width 303 height 200
type textarea "hero.moveLeft(1)"
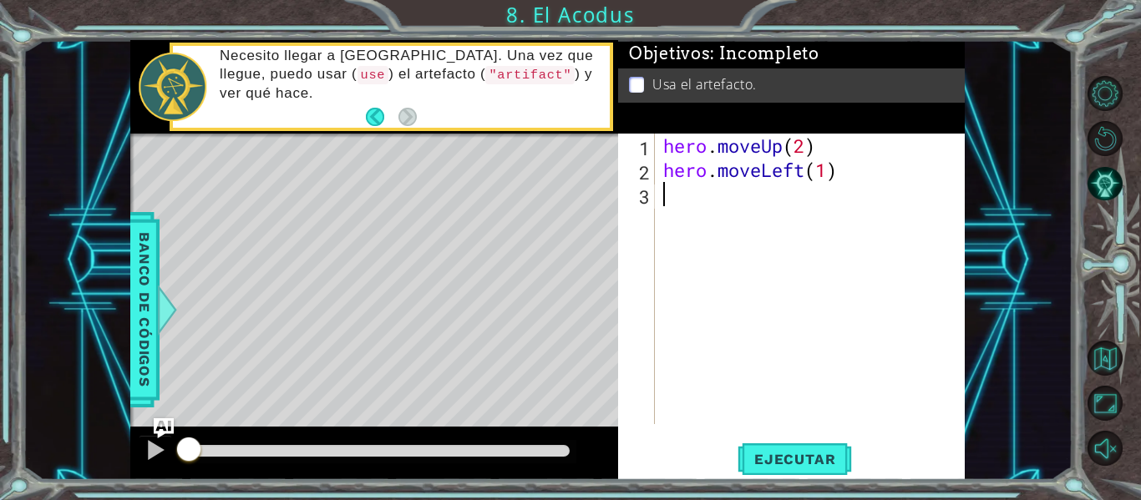
click at [701, 193] on div "hero . moveUp ( 2 ) hero . moveLeft ( 1 )" at bounding box center [815, 303] width 310 height 339
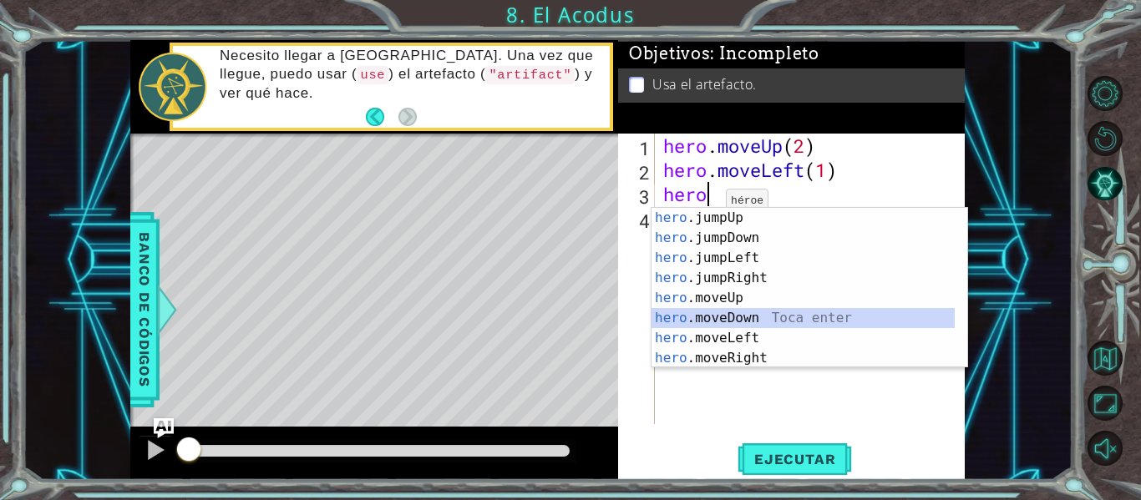
click at [692, 318] on div "hero .jumpUp Toca enter hero .jumpDown Toca enter hero .jumpLeft Toca enter her…" at bounding box center [802, 308] width 303 height 200
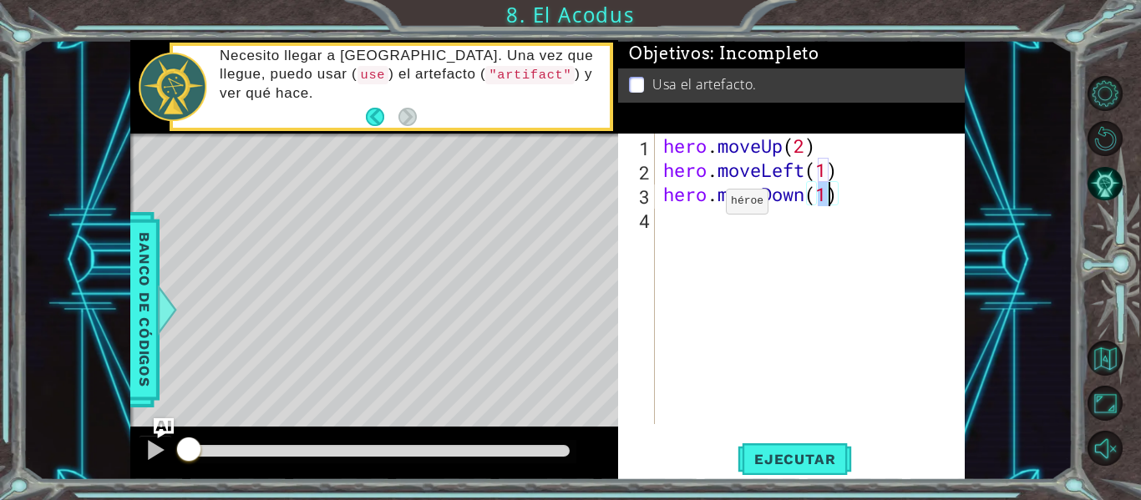
type textarea "hero.moveDown(2)"
click at [673, 234] on div "hero . moveUp ( 2 ) hero . moveLeft ( 1 ) hero . moveDown ( 2 )" at bounding box center [815, 303] width 310 height 339
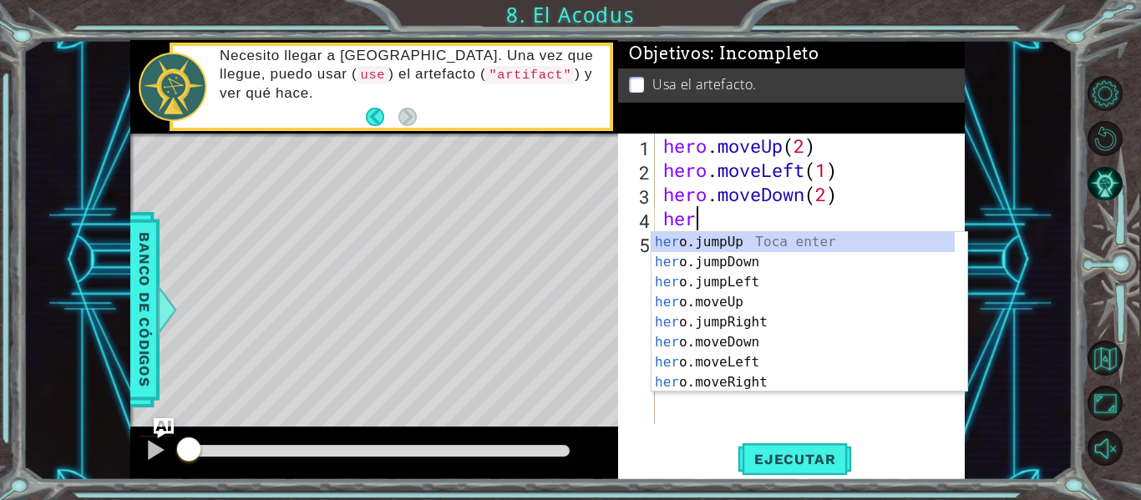
scroll to position [0, 1]
type textarea "hero"
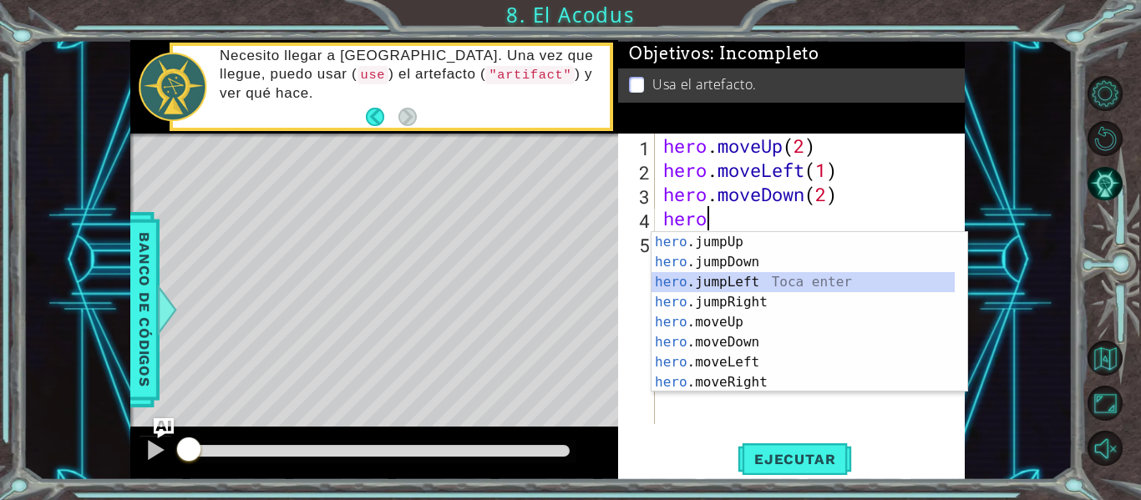
click at [699, 273] on div "hero .jumpUp Toca enter hero .jumpDown Toca enter hero .jumpLeft Toca enter her…" at bounding box center [802, 332] width 303 height 200
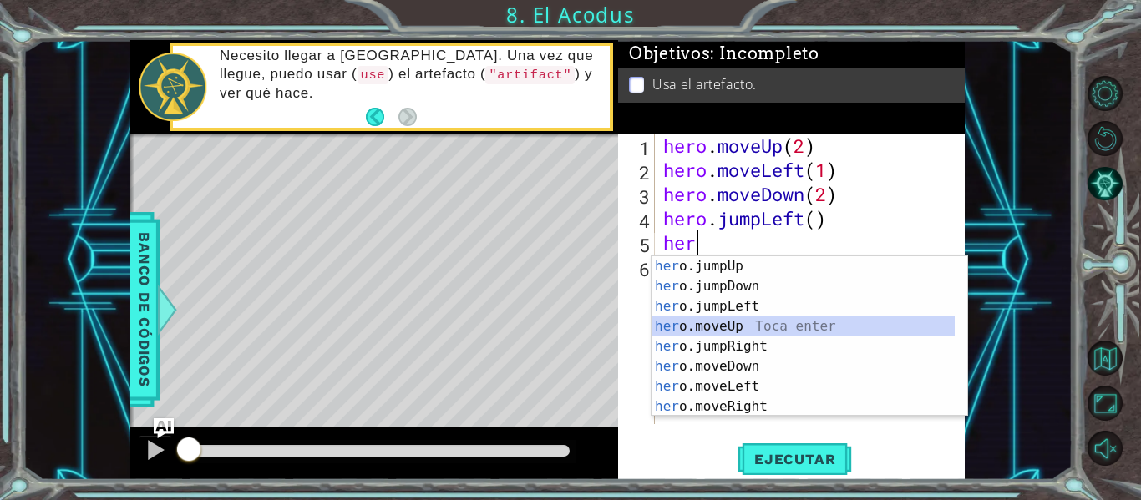
click at [768, 324] on div "her o.jumpUp Toca enter her o.jumpDown Toca enter her o.jumpLeft Toca enter her…" at bounding box center [802, 356] width 303 height 200
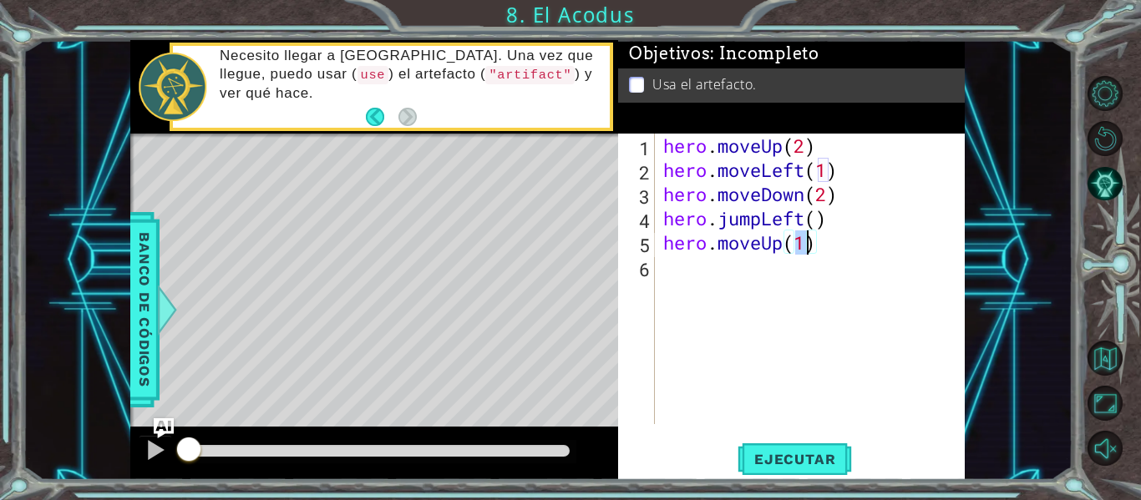
type textarea "hero.moveUp(2)"
click at [723, 289] on div "hero . moveUp ( 2 ) hero . moveLeft ( 1 ) hero . moveDown ( 2 ) hero . jumpLeft…" at bounding box center [815, 303] width 310 height 339
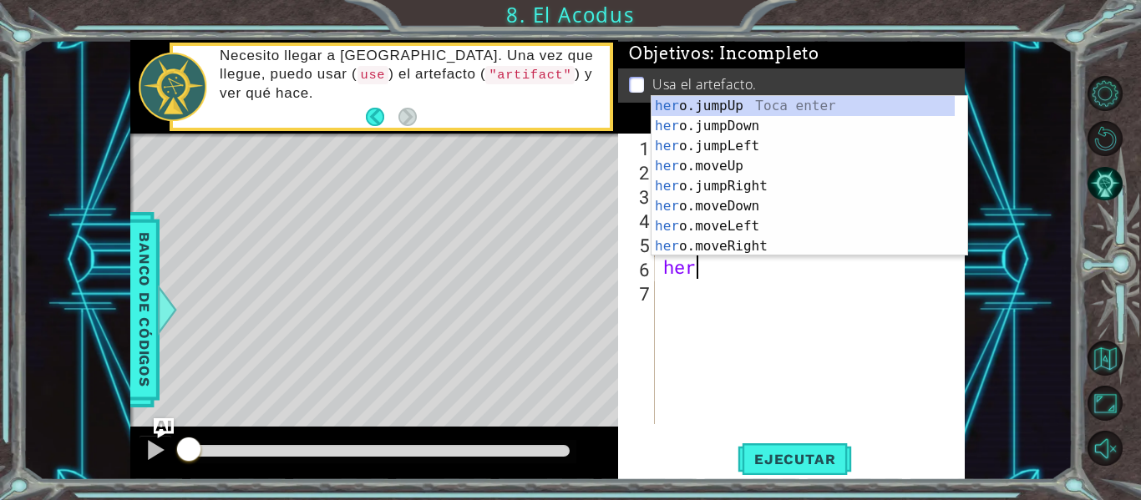
scroll to position [0, 1]
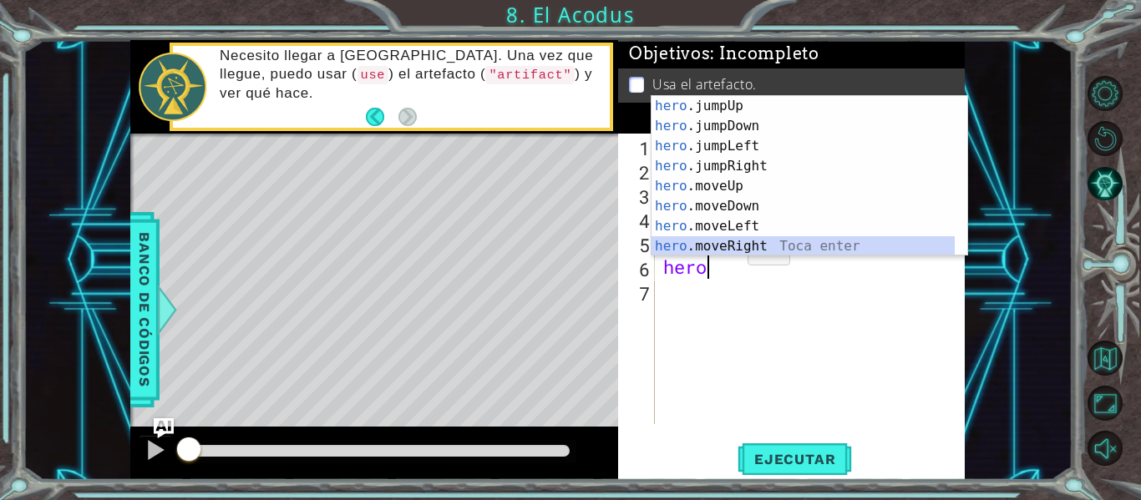
click at [726, 247] on div "hero .jumpUp Toca enter hero .jumpDown Toca enter hero .jumpLeft Toca enter her…" at bounding box center [802, 196] width 303 height 200
type textarea "hero.moveRight(1)"
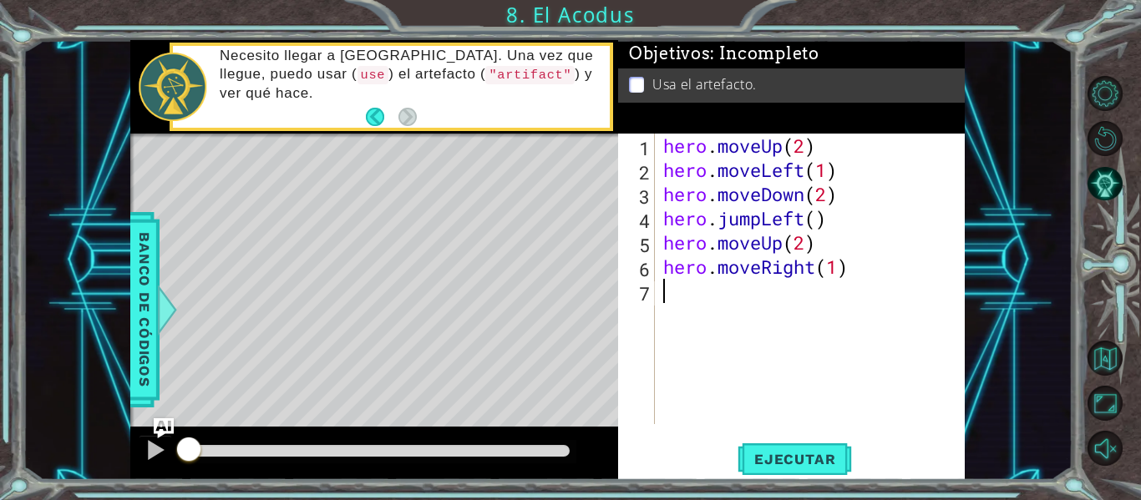
click at [665, 286] on div "hero . moveUp ( 2 ) hero . moveLeft ( 1 ) hero . moveDown ( 2 ) hero . jumpLeft…" at bounding box center [815, 303] width 310 height 339
click at [839, 270] on div "hero . moveUp ( 2 ) hero . moveLeft ( 1 ) hero . moveDown ( 2 ) hero . jumpLeft…" at bounding box center [815, 303] width 310 height 339
type textarea "hero.moveRight()"
click at [688, 290] on div "hero . moveUp ( 2 ) hero . moveLeft ( 1 ) hero . moveDown ( 2 ) hero . jumpLeft…" at bounding box center [815, 303] width 310 height 339
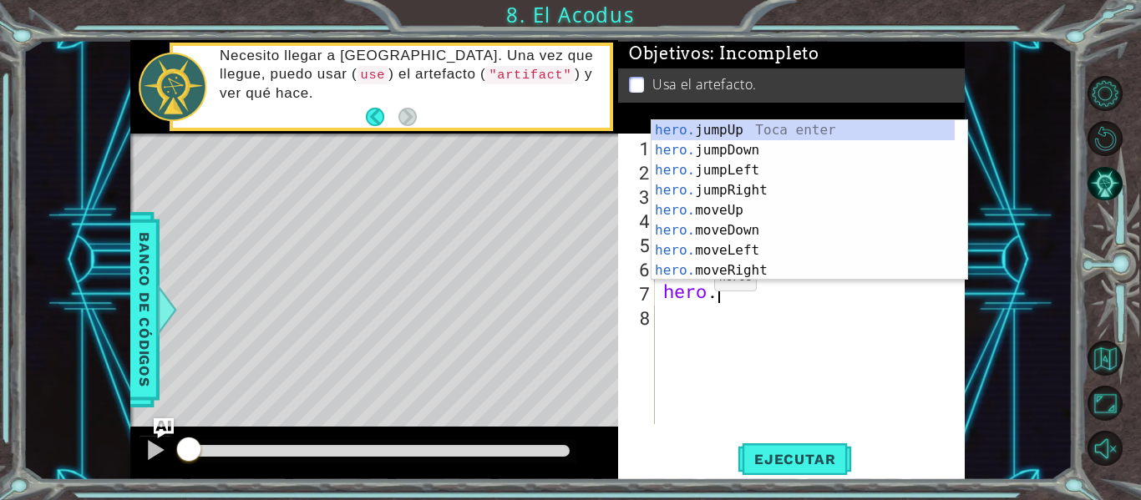
scroll to position [0, 3]
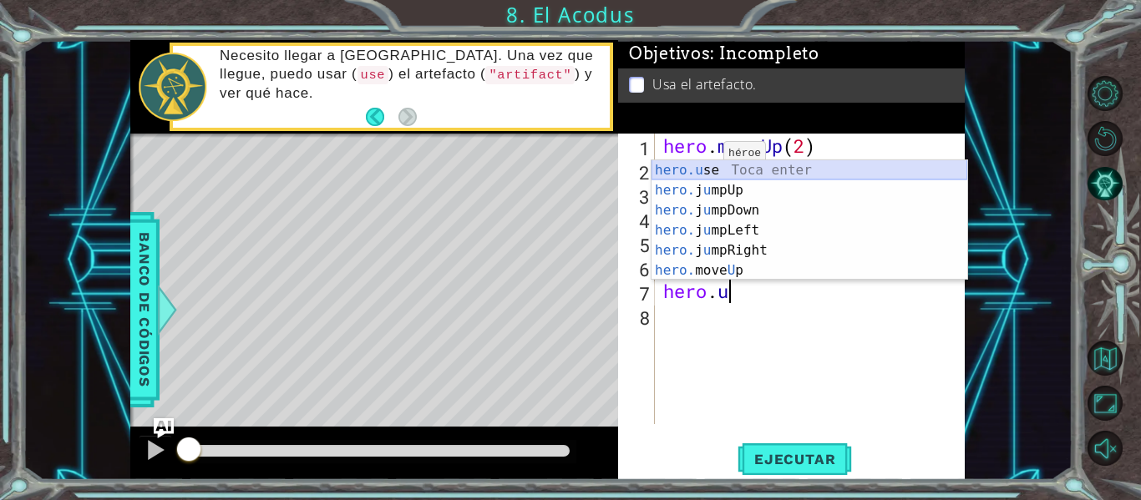
click at [705, 167] on div "hero.u se Toca enter hero. j u mpUp Toca enter hero. j u mpDown Toca enter hero…" at bounding box center [809, 240] width 316 height 160
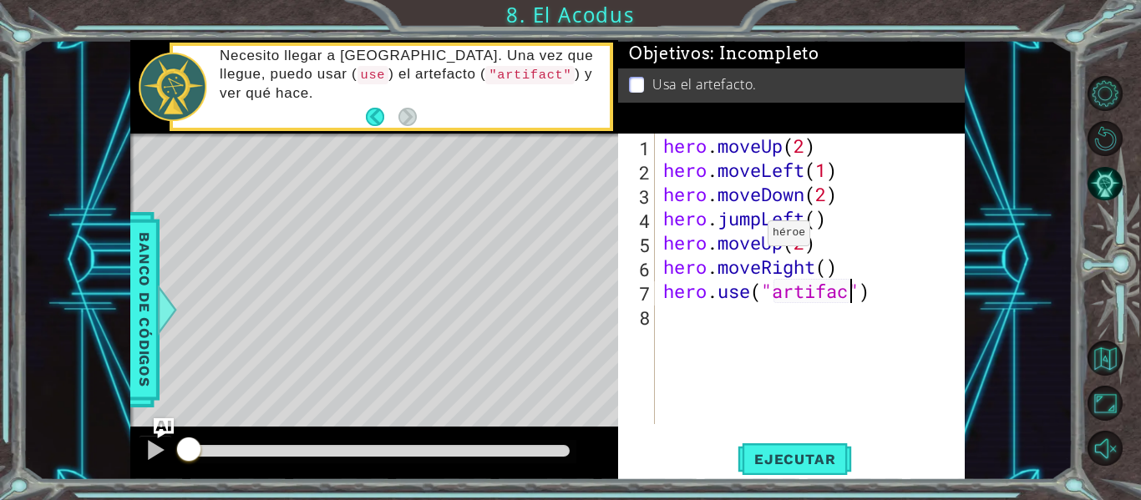
scroll to position [0, 9]
type textarea "hero.use("artifact")"
click at [793, 451] on span "Ejecutar" at bounding box center [794, 459] width 114 height 17
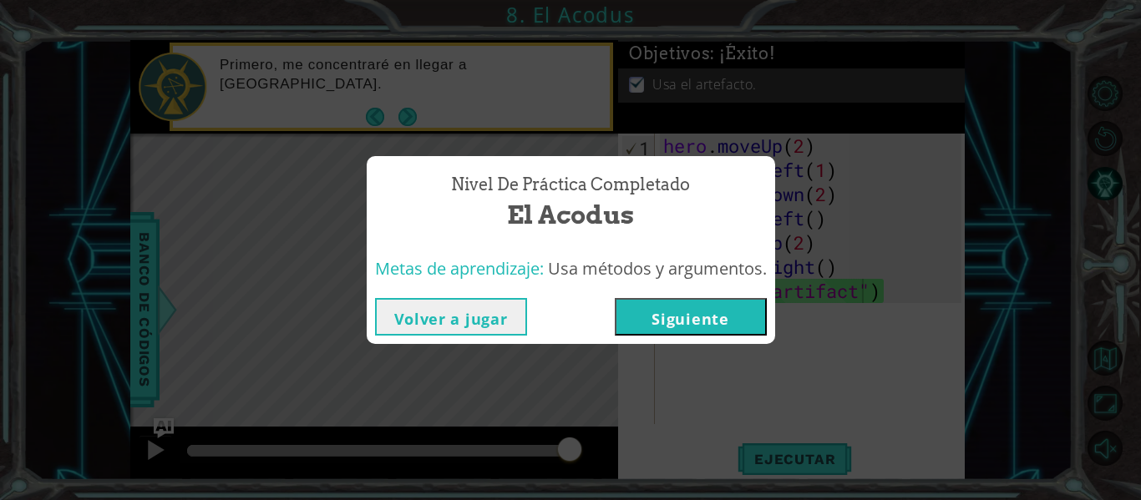
click at [514, 317] on button "Volver a jugar" at bounding box center [451, 317] width 152 height 38
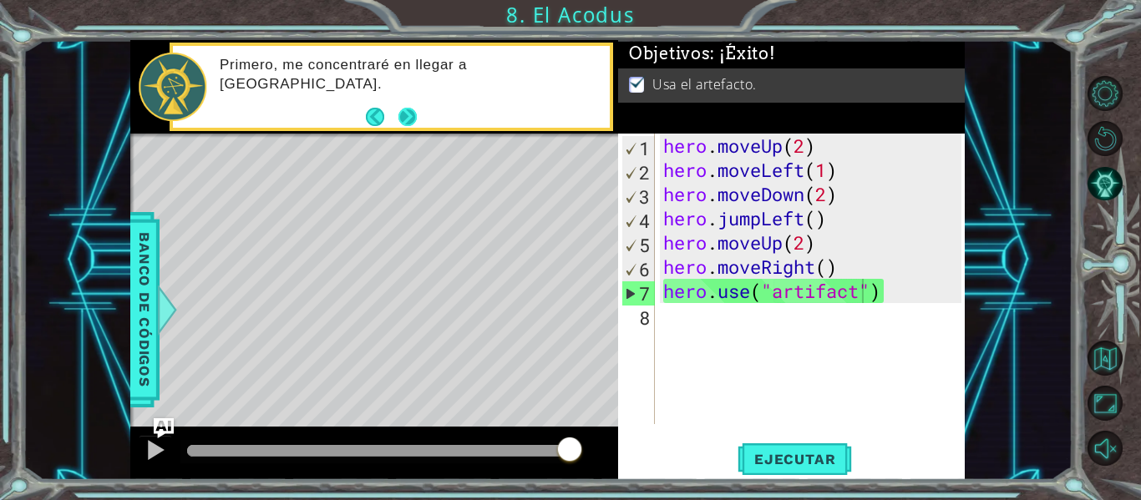
click at [410, 114] on button "Next" at bounding box center [407, 116] width 18 height 18
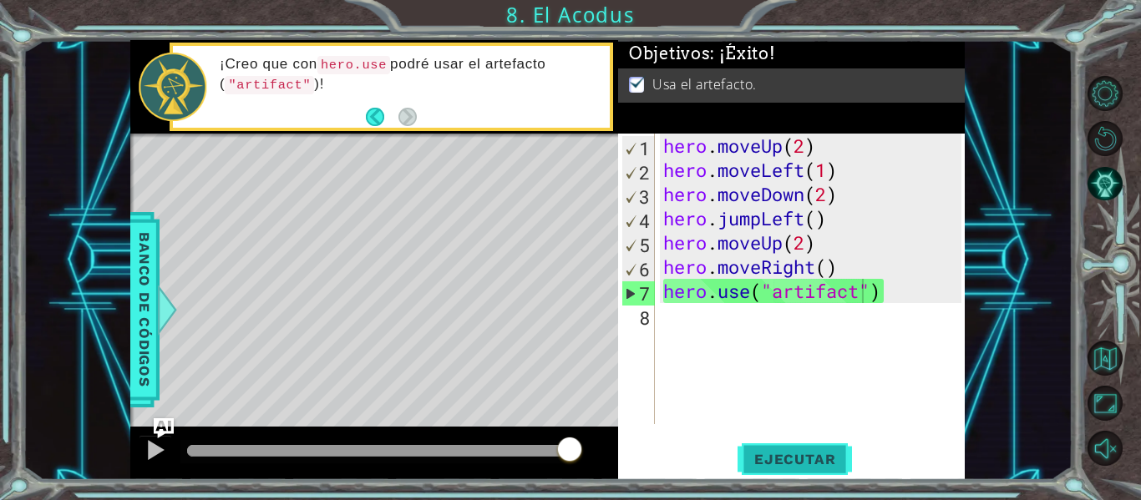
click at [791, 456] on span "Ejecutar" at bounding box center [794, 459] width 114 height 17
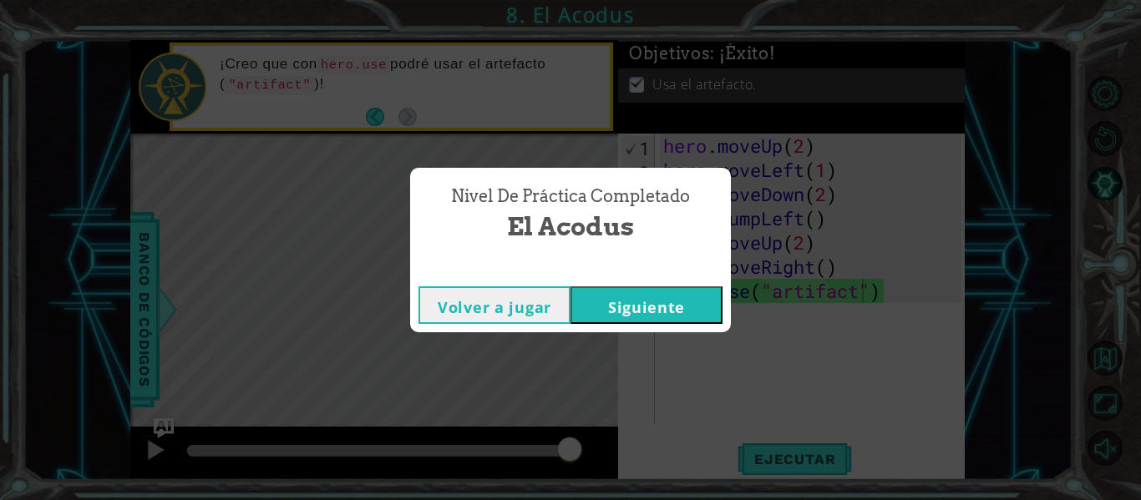
click at [646, 320] on button "Siguiente" at bounding box center [646, 305] width 152 height 38
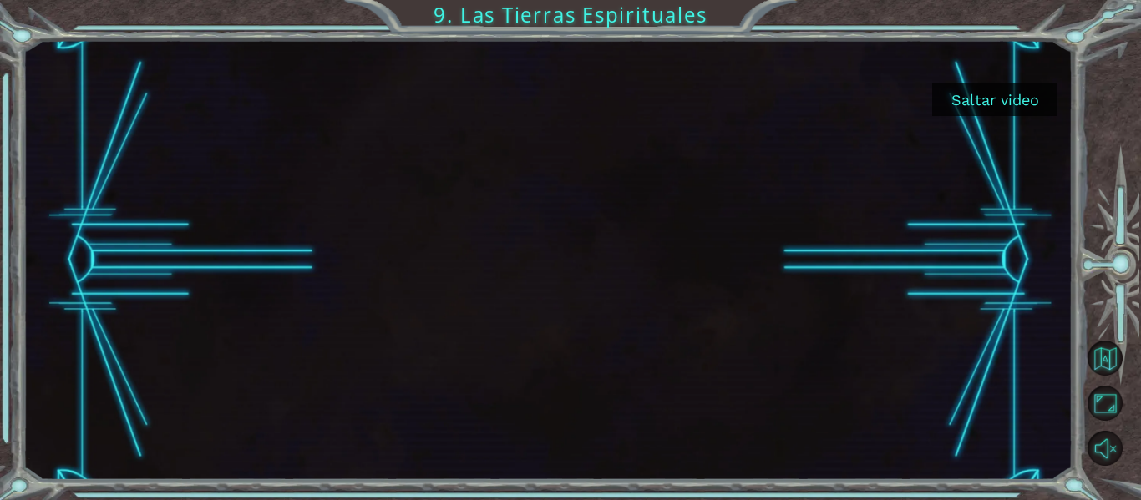
click at [980, 115] on button "Saltar video" at bounding box center [994, 100] width 125 height 33
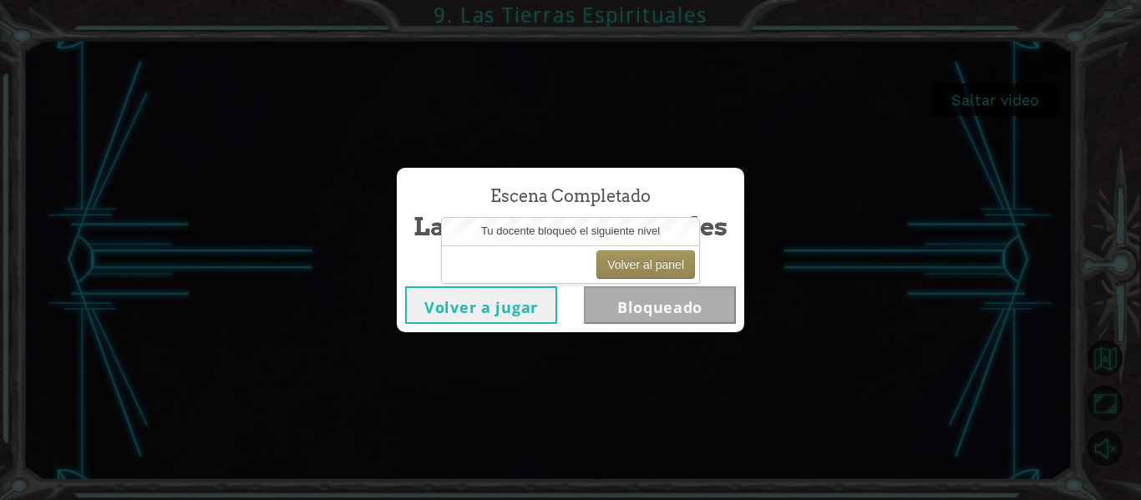
click at [531, 307] on button "Volver a jugar" at bounding box center [481, 305] width 152 height 38
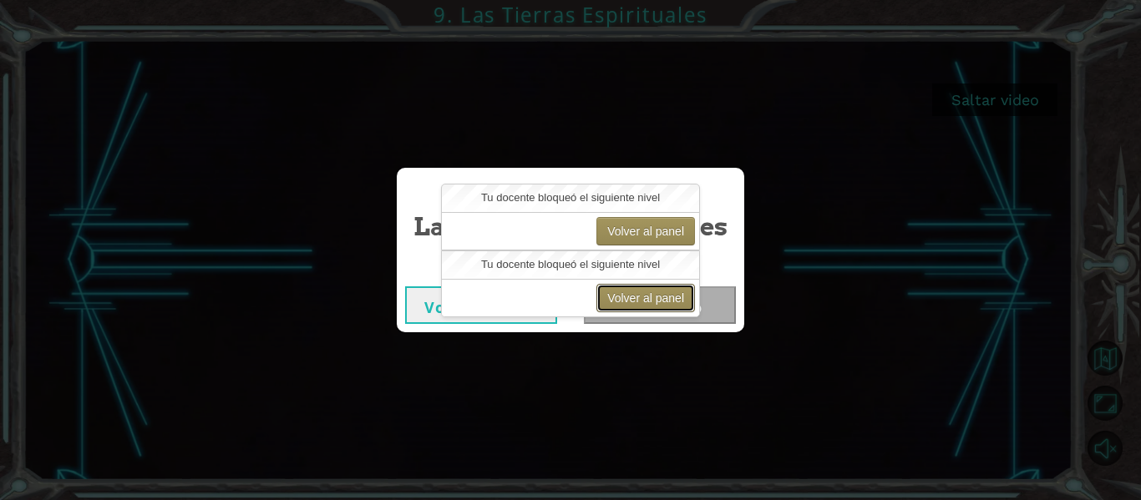
click at [637, 291] on button "Volver al panel" at bounding box center [645, 298] width 99 height 28
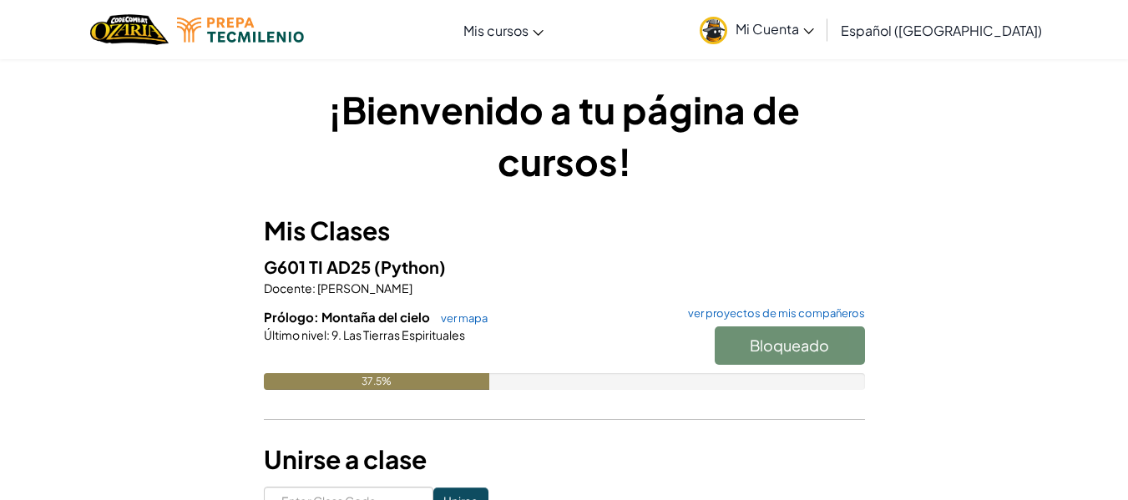
click at [464, 311] on h6 "Prólogo: Montaña del cielo ver mapa ver proyectos de mis compañeros" at bounding box center [564, 317] width 601 height 18
click at [455, 323] on link "ver mapa" at bounding box center [460, 318] width 55 height 13
